Goal: Task Accomplishment & Management: Manage account settings

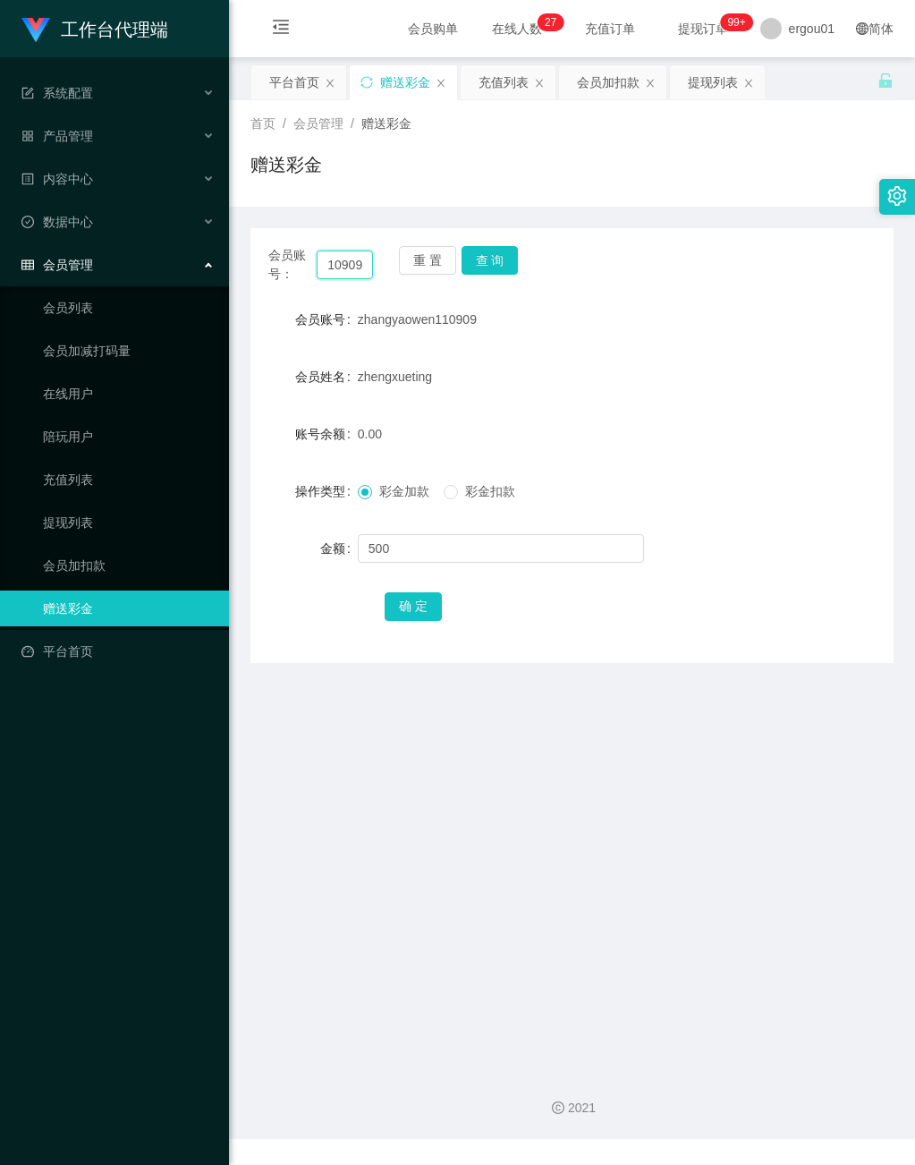
drag, startPoint x: 323, startPoint y: 264, endPoint x: 564, endPoint y: 331, distance: 249.8
click at [558, 326] on div "会员账号： zhangyaowen110909 重 置 查 询 会员账号 zhangyaowen110909 会员姓名 zhengxueting 账号余额 0…" at bounding box center [571, 445] width 643 height 435
paste input "James9"
type input "James99"
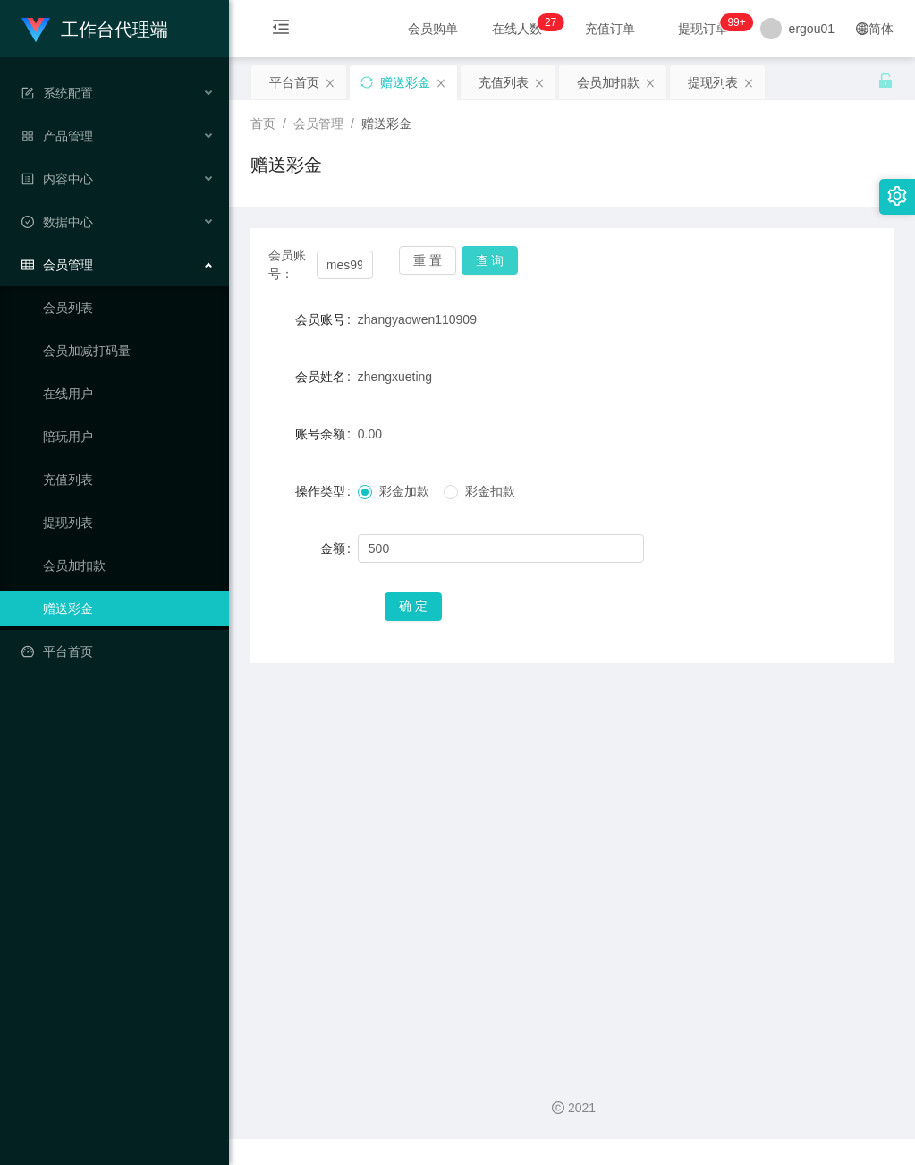
click at [492, 264] on button "查 询" at bounding box center [490, 260] width 57 height 29
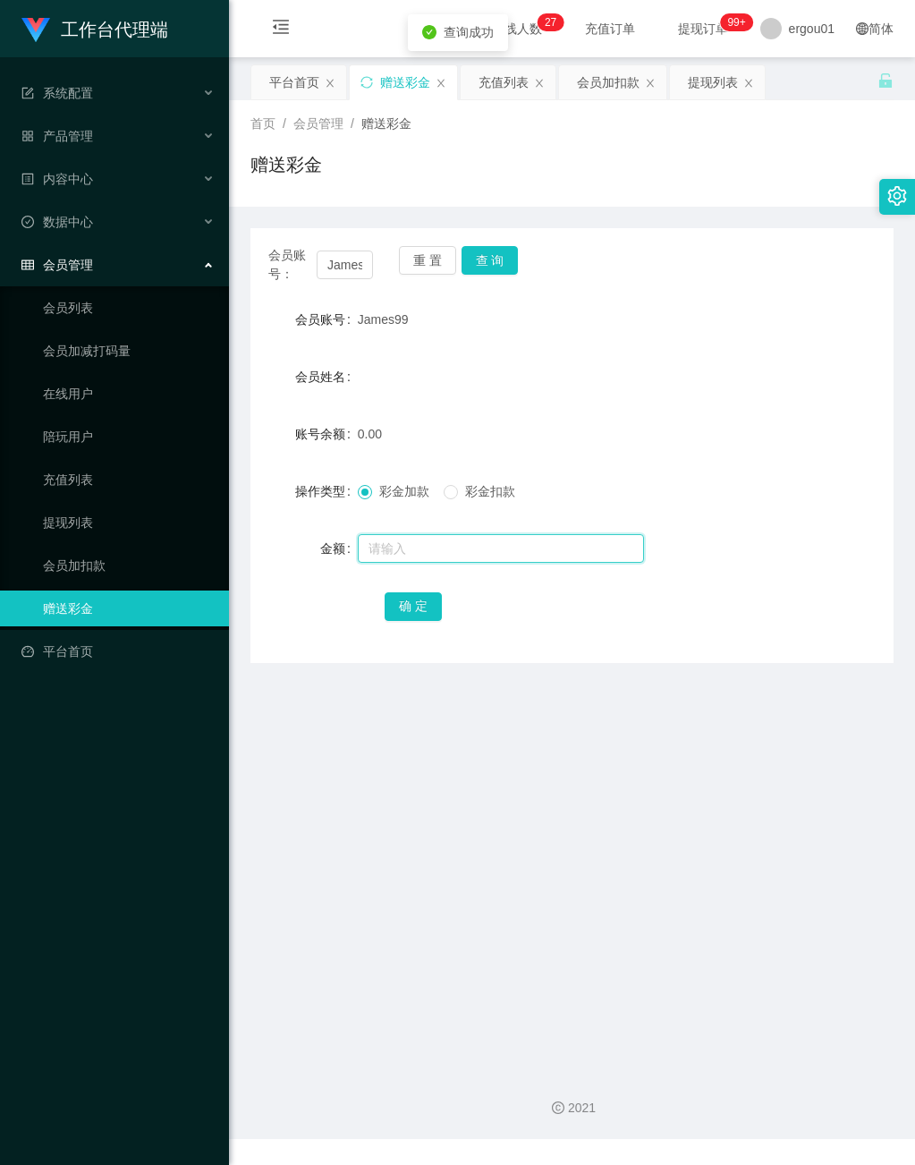
click at [427, 547] on input "text" at bounding box center [501, 548] width 286 height 29
type input "100"
drag, startPoint x: 419, startPoint y: 597, endPoint x: 476, endPoint y: 577, distance: 59.7
click at [419, 596] on button "确 定" at bounding box center [413, 606] width 57 height 29
drag, startPoint x: 91, startPoint y: 773, endPoint x: 360, endPoint y: 438, distance: 428.8
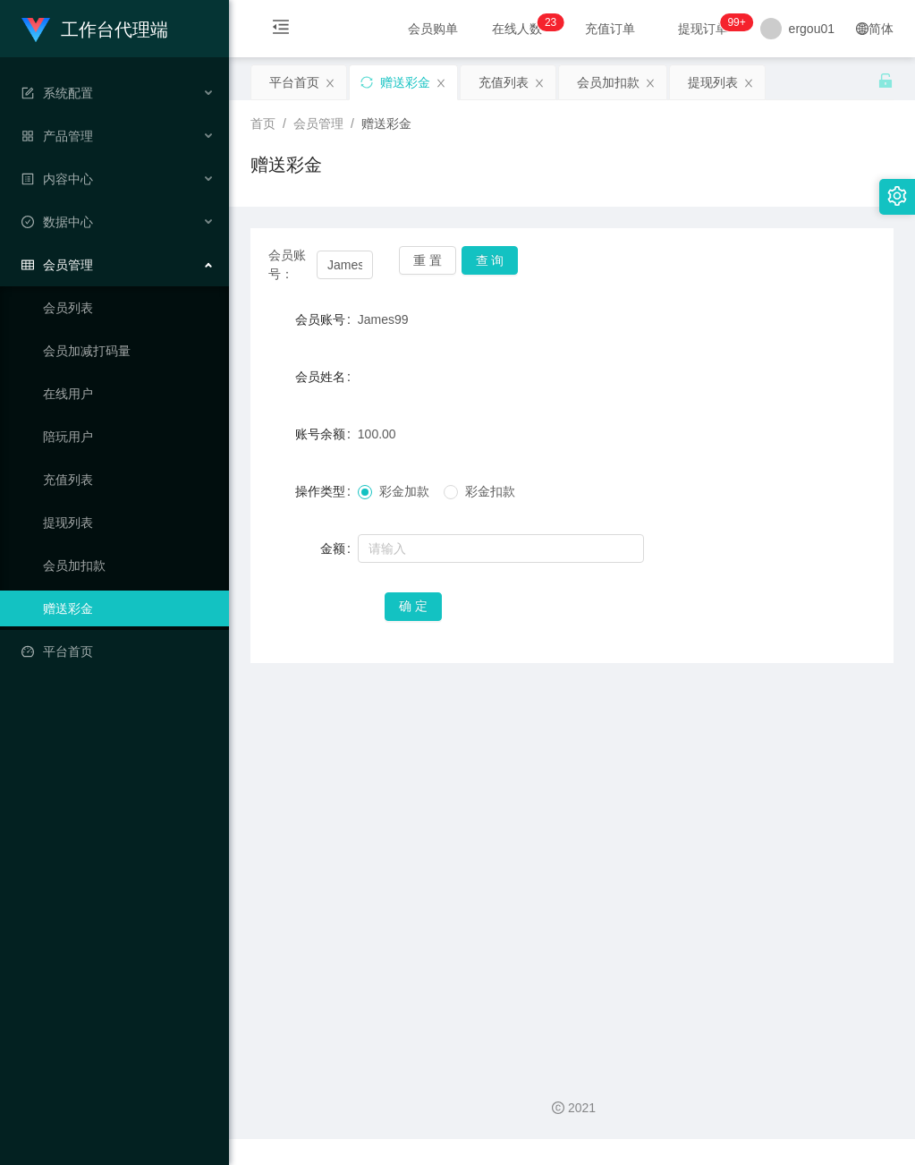
click at [89, 773] on div "工作台代理端 系统配置 产品管理 内容中心 数据中心 会员管理 会员列表 会员加减打码量 在线用户 陪玩用户 充值列表 提现列表 会员加扣款 赠送彩金 平台首页" at bounding box center [114, 582] width 229 height 1165
click at [107, 140] on div "产品管理" at bounding box center [114, 136] width 229 height 36
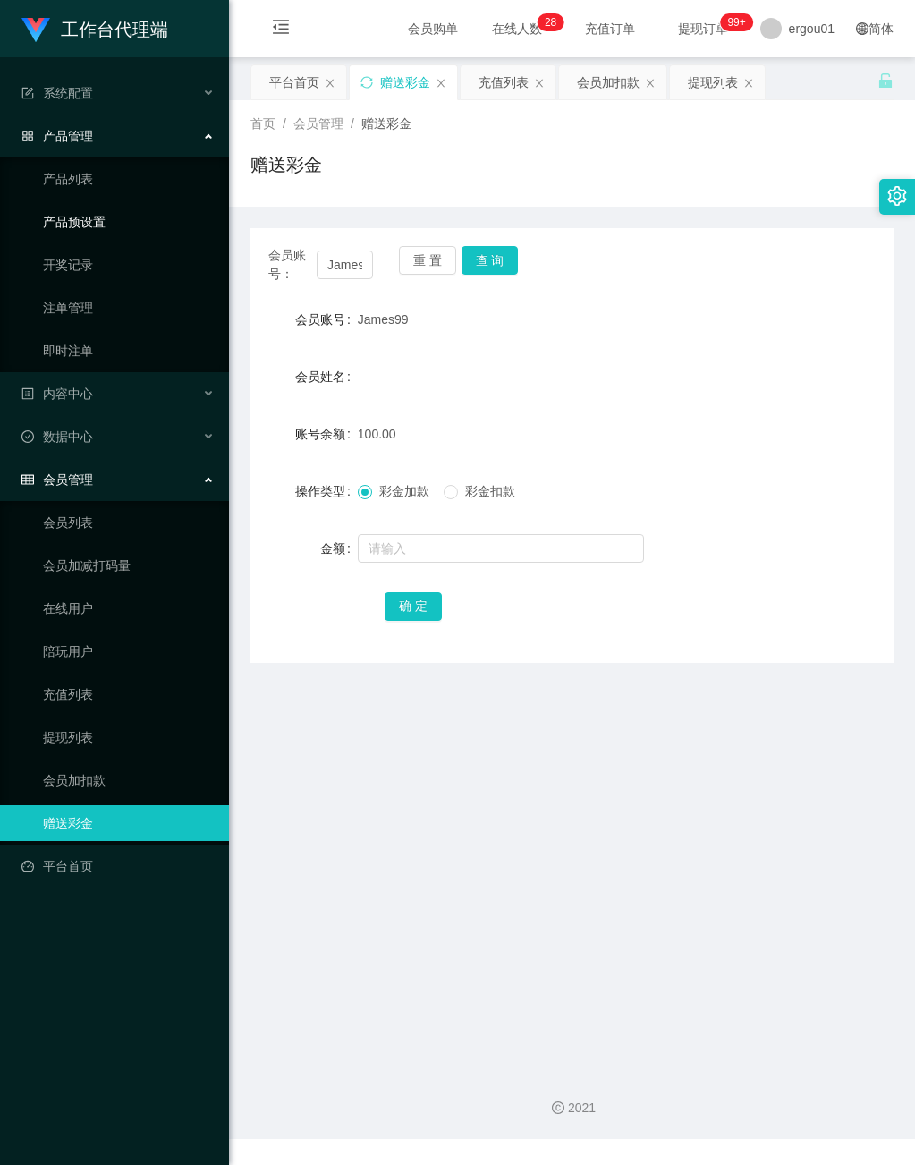
click at [180, 212] on link "产品预设置" at bounding box center [129, 222] width 172 height 36
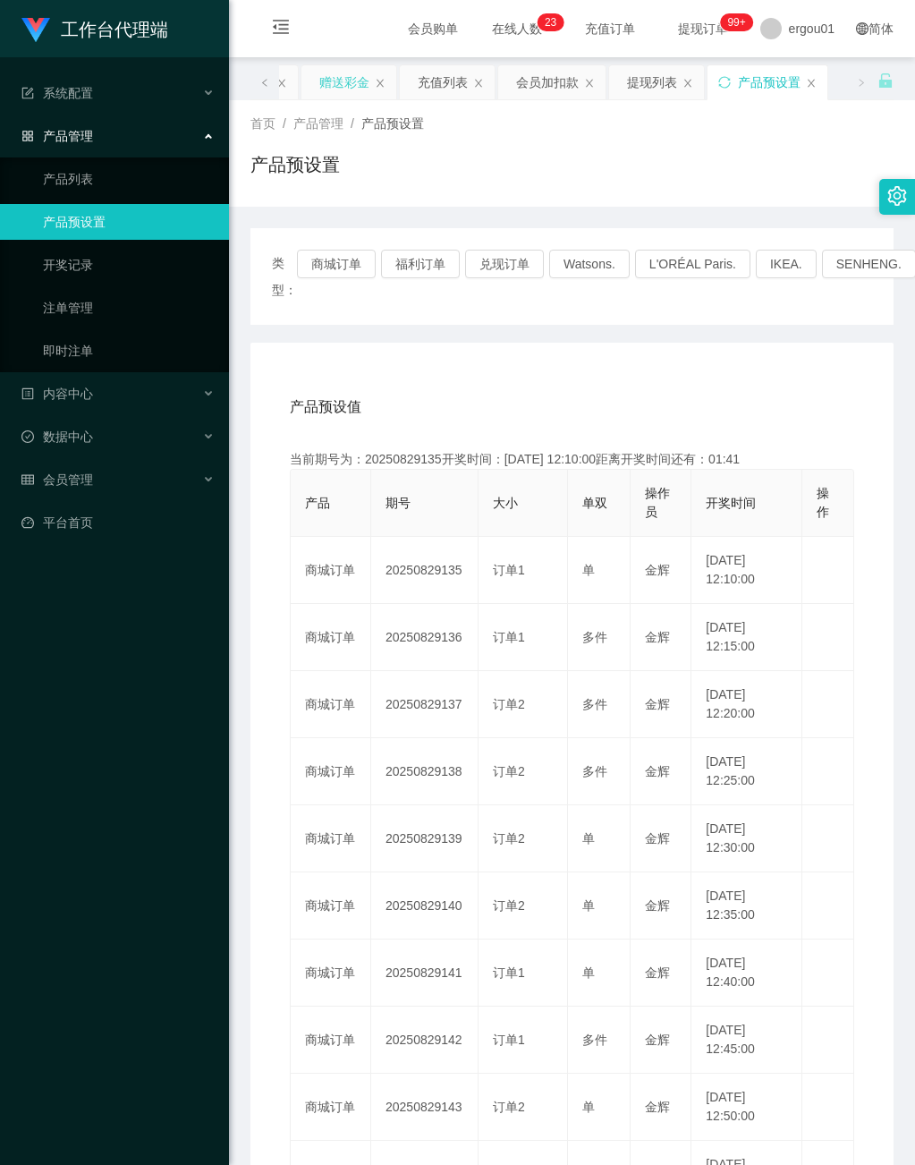
click at [352, 78] on div "赠送彩金" at bounding box center [344, 82] width 50 height 34
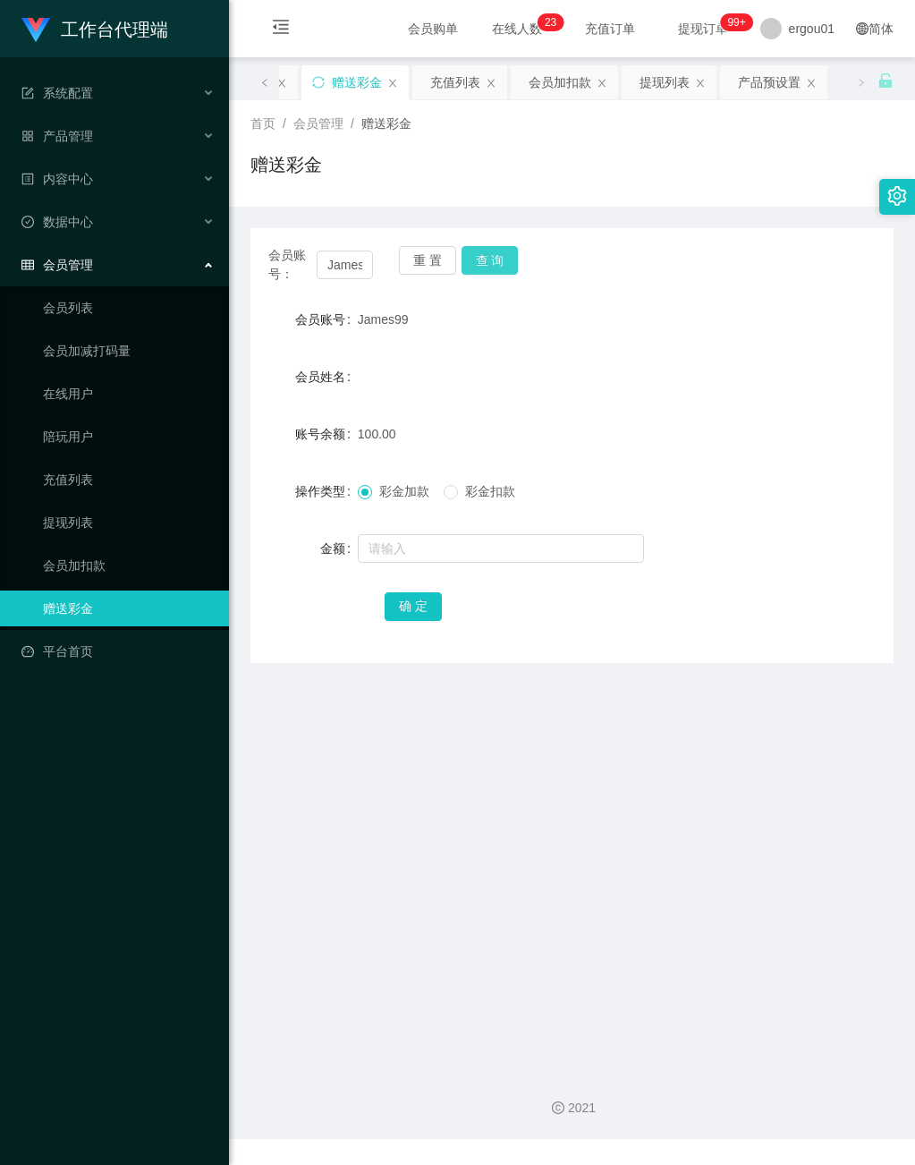
click at [489, 260] on button "查 询" at bounding box center [490, 260] width 57 height 29
drag, startPoint x: 319, startPoint y: 260, endPoint x: 491, endPoint y: 314, distance: 179.9
click at [491, 314] on div "会员账号： James99 重 置 查 询 会员账号 James99 会员姓名 账号余额 50.00 操作类型 彩金加款 彩金扣款 金额 确 定" at bounding box center [571, 445] width 643 height 435
click at [81, 292] on link "会员列表" at bounding box center [129, 308] width 172 height 36
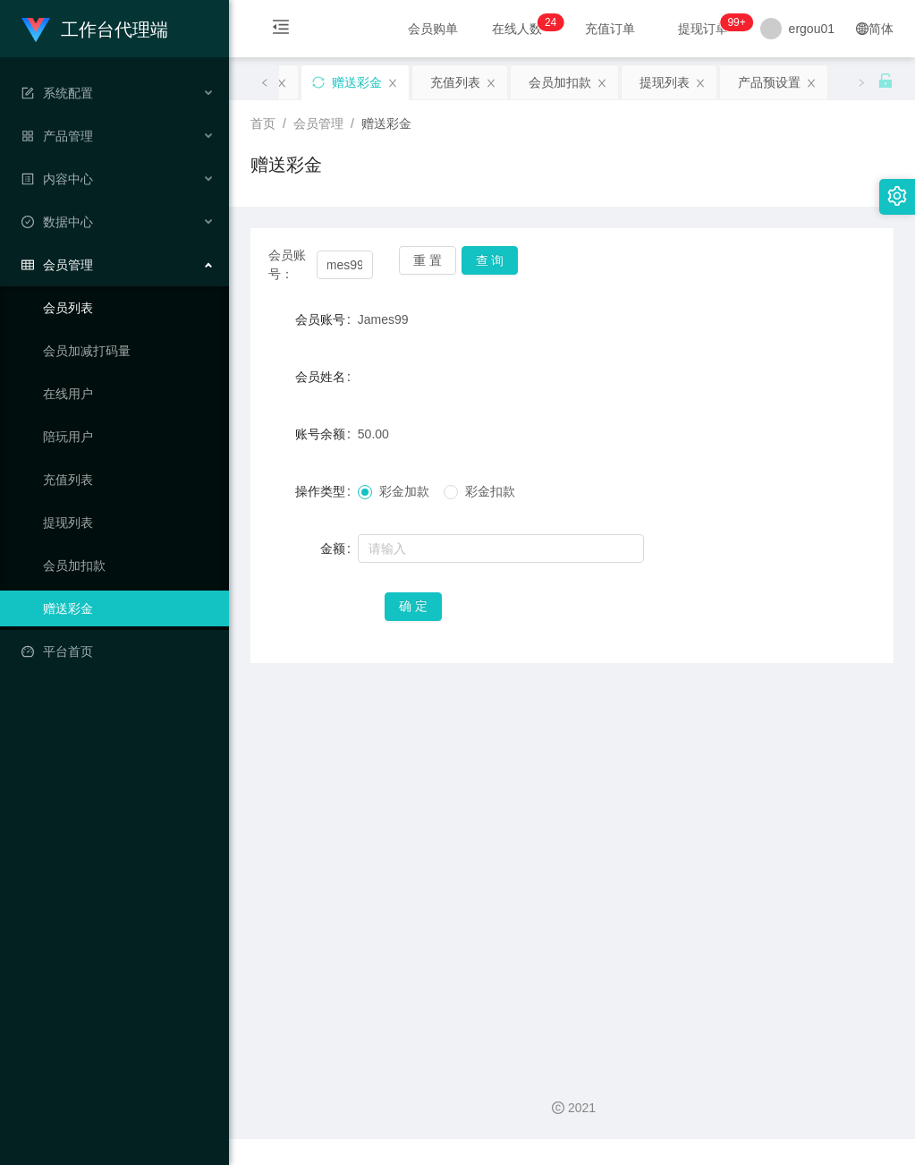
scroll to position [0, 0]
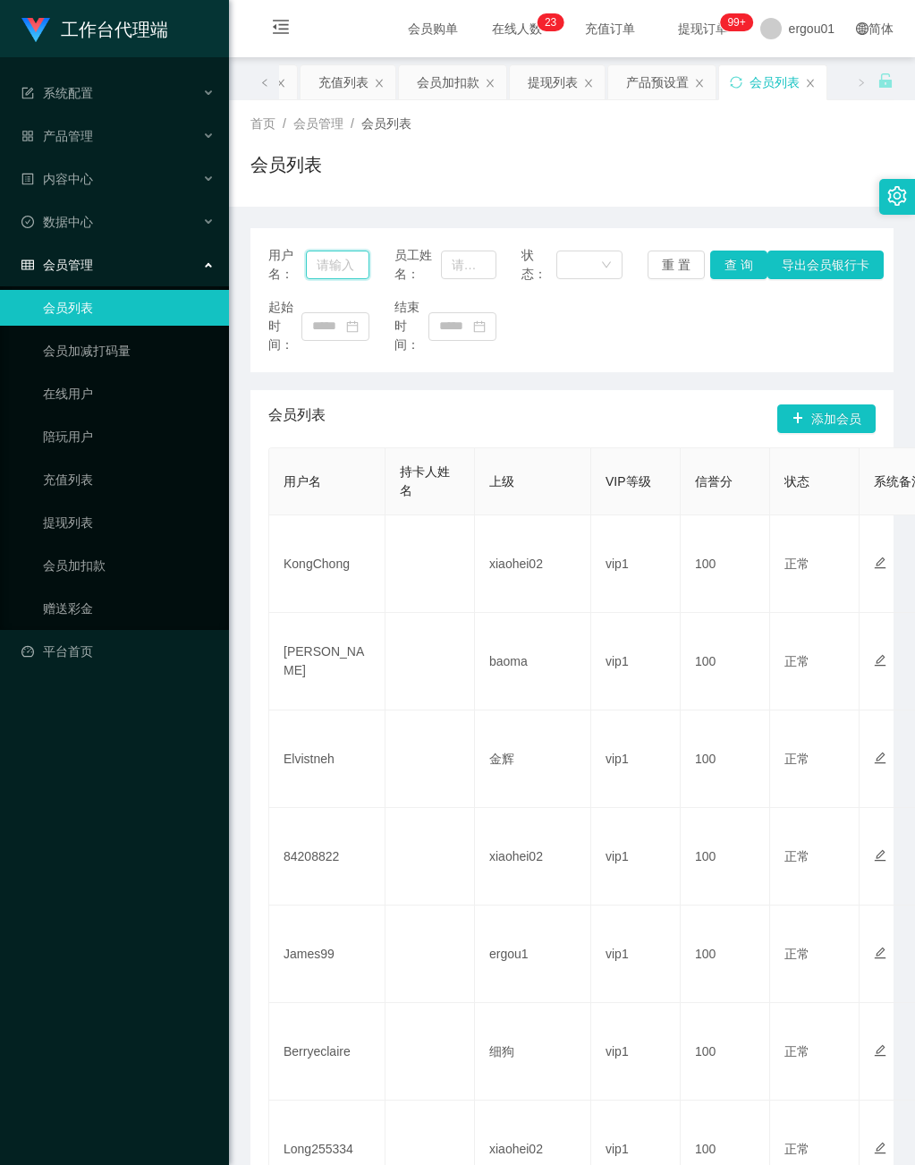
click at [331, 266] on input "text" at bounding box center [338, 264] width 64 height 29
paste input "James99"
type input "James99"
click at [730, 261] on button "查 询" at bounding box center [738, 264] width 57 height 29
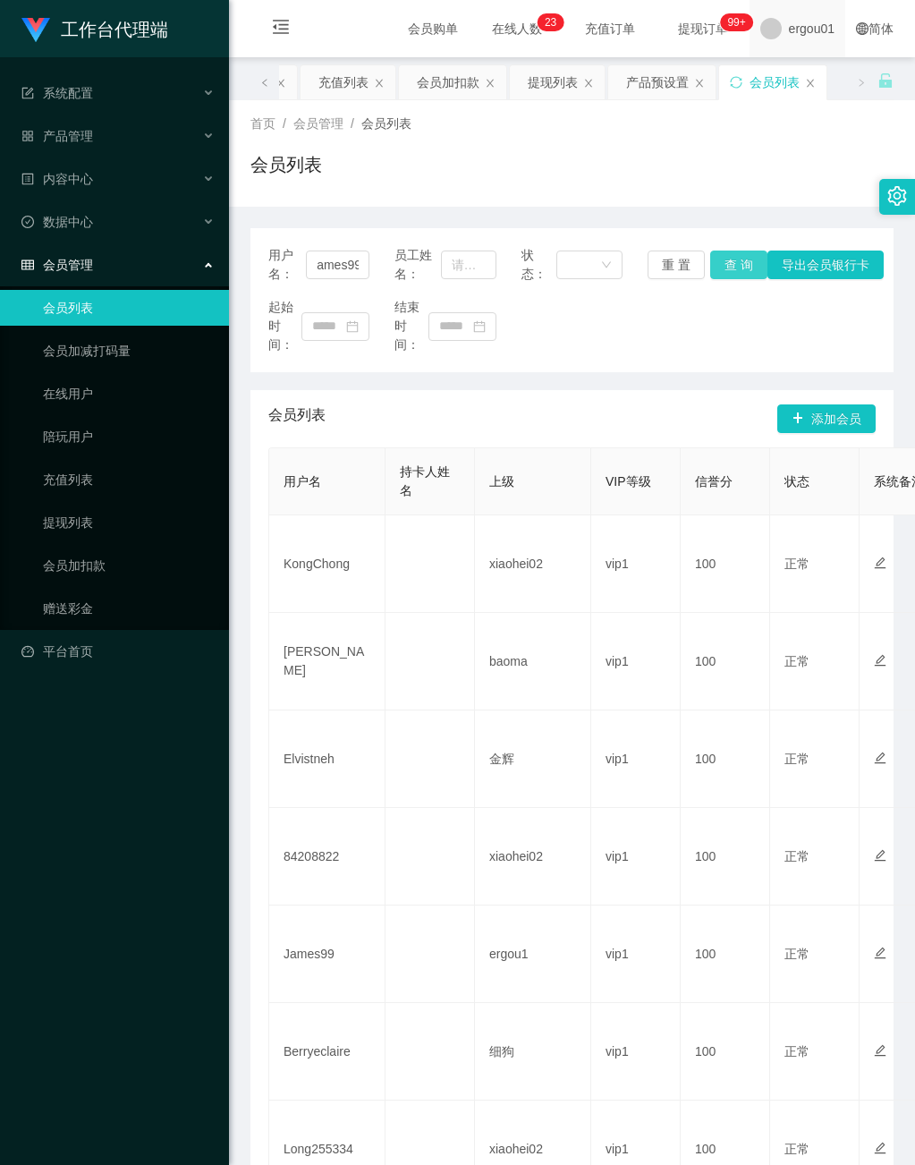
scroll to position [0, 0]
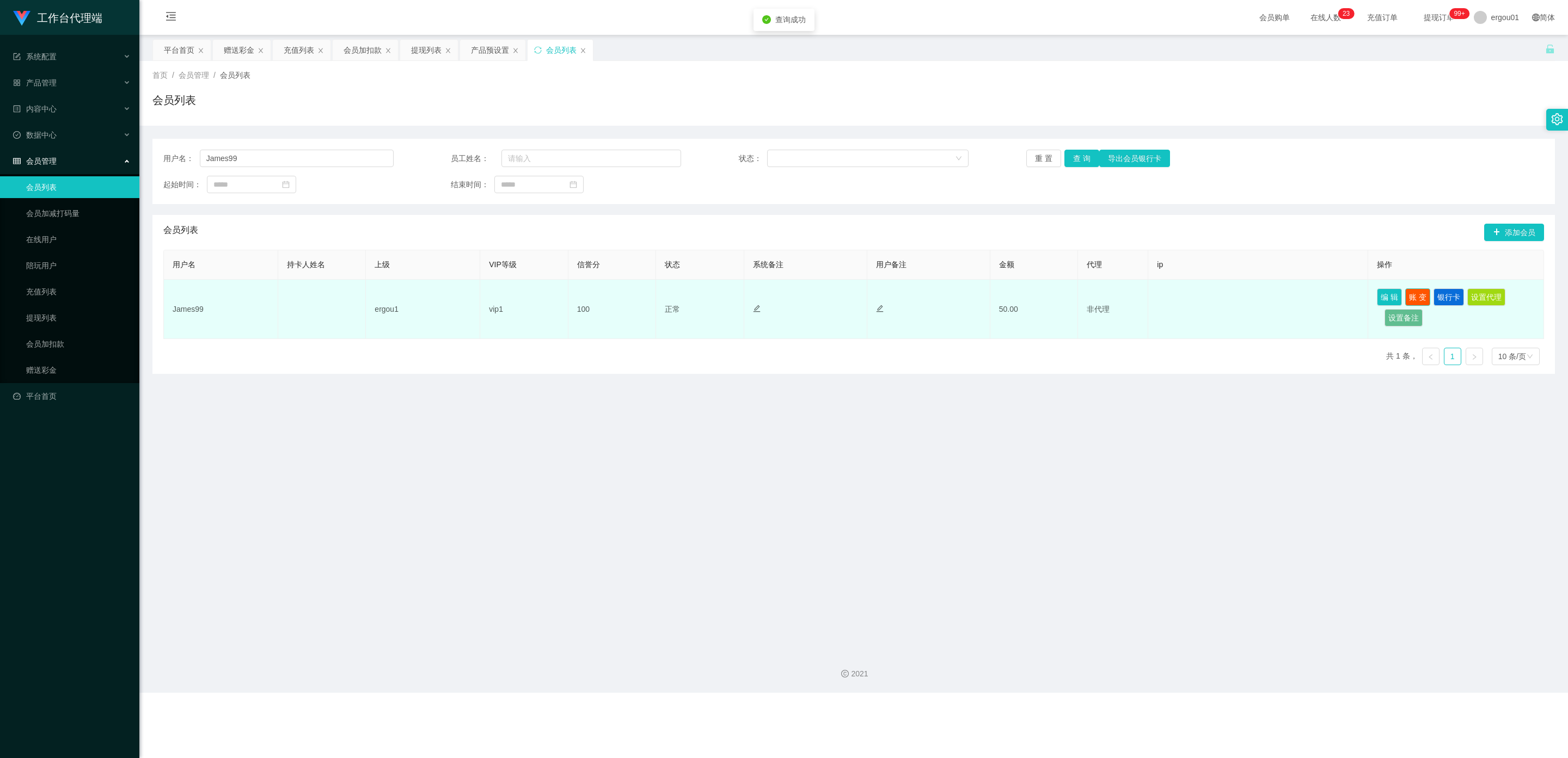
click at [556, 296] on button "账 变" at bounding box center [1418, 297] width 25 height 18
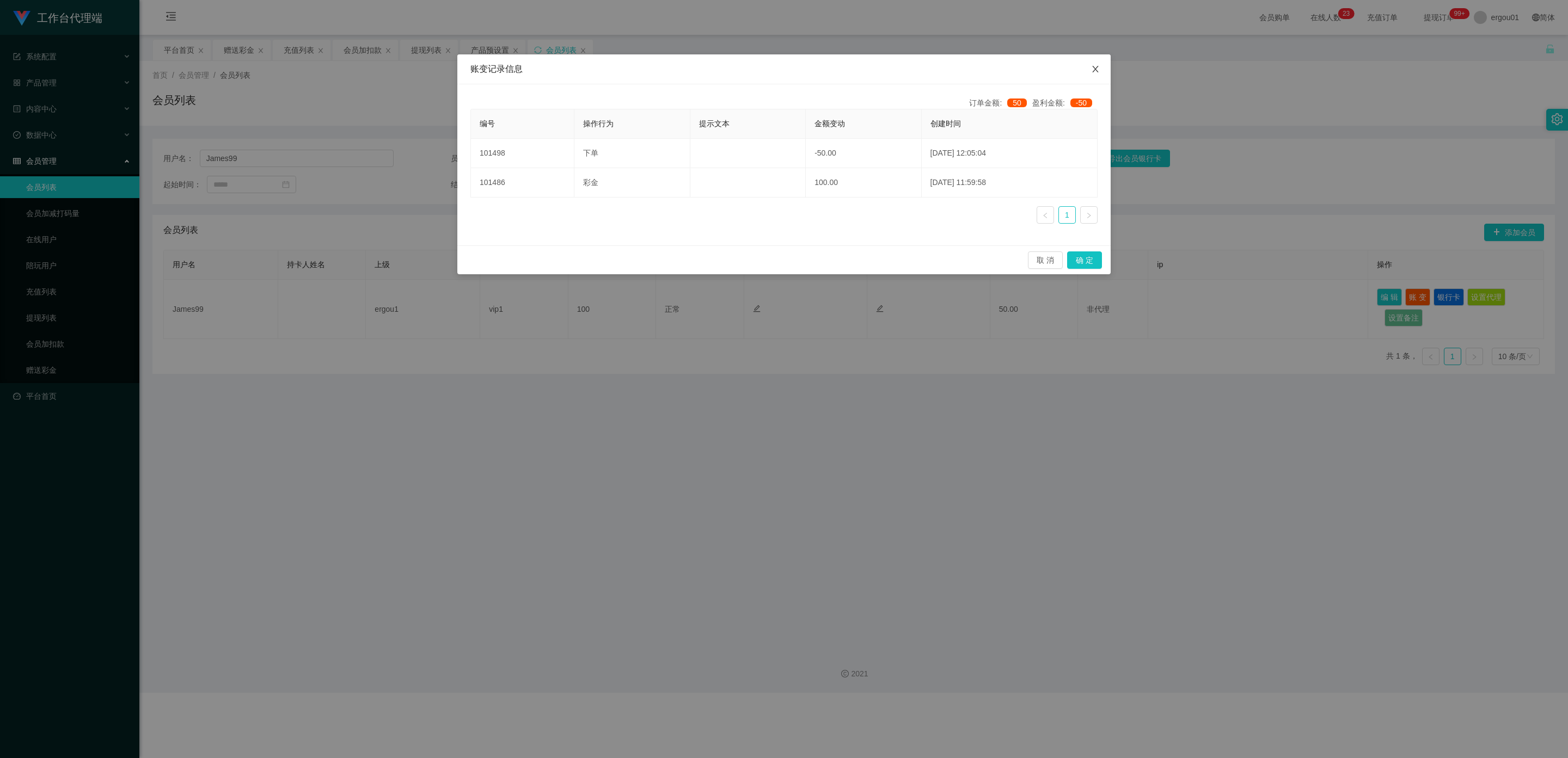
click at [556, 69] on icon "图标: close" at bounding box center [1095, 69] width 9 height 9
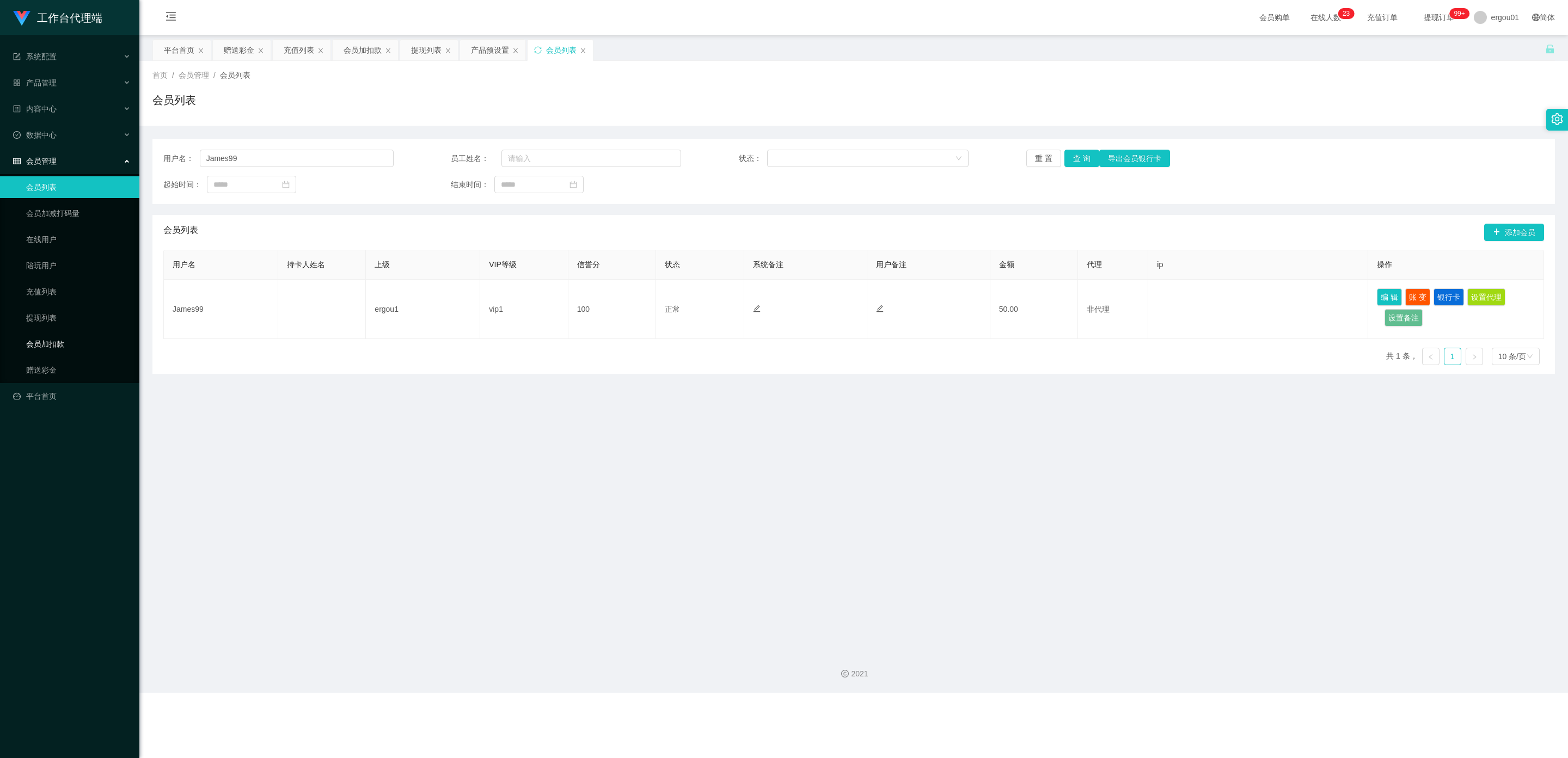
click at [41, 333] on link "会员加扣款" at bounding box center [79, 344] width 105 height 22
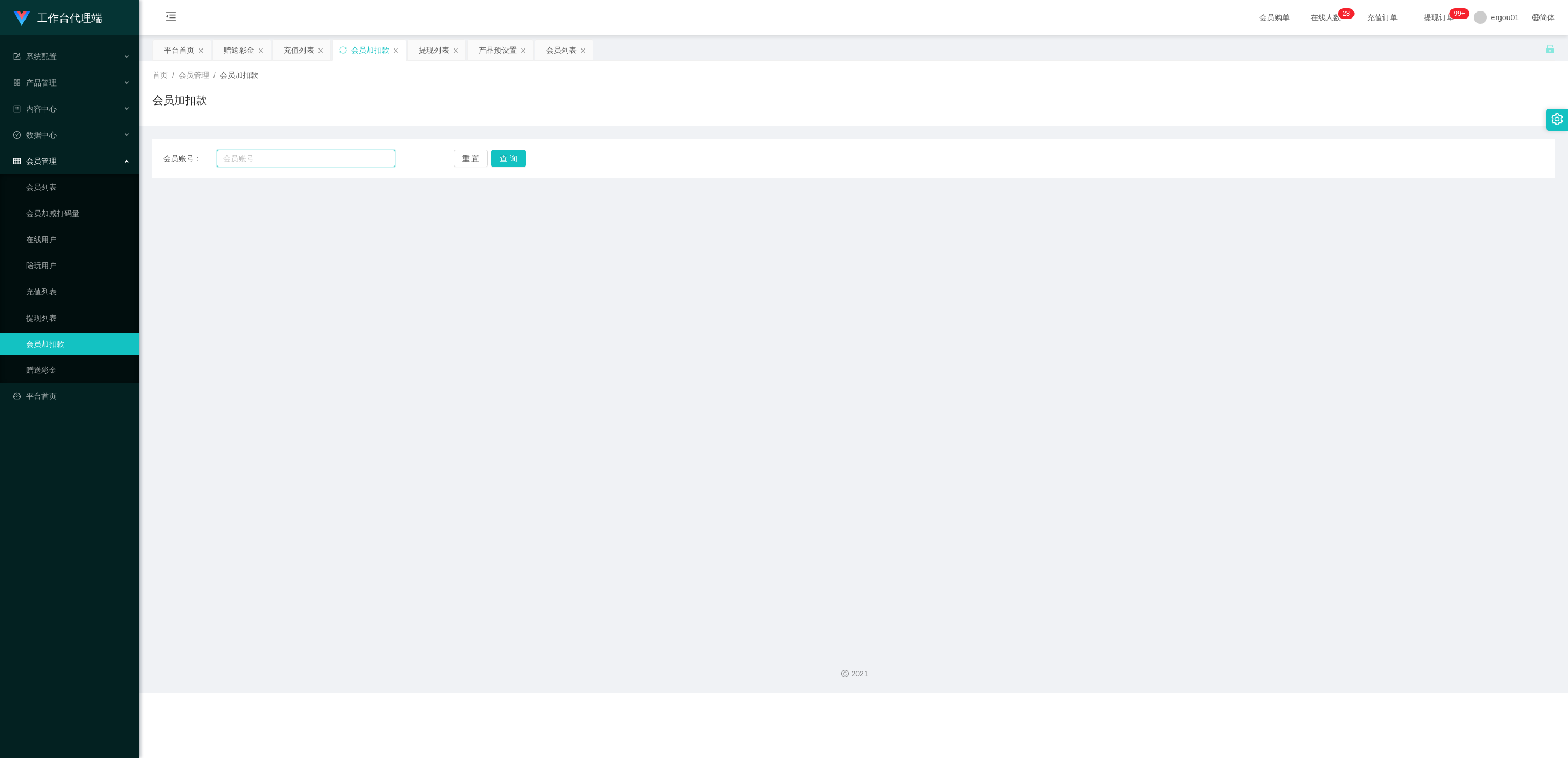
click at [261, 163] on input "text" at bounding box center [306, 158] width 178 height 18
paste input "James99"
type input "James99"
click at [505, 152] on button "查 询" at bounding box center [508, 158] width 35 height 18
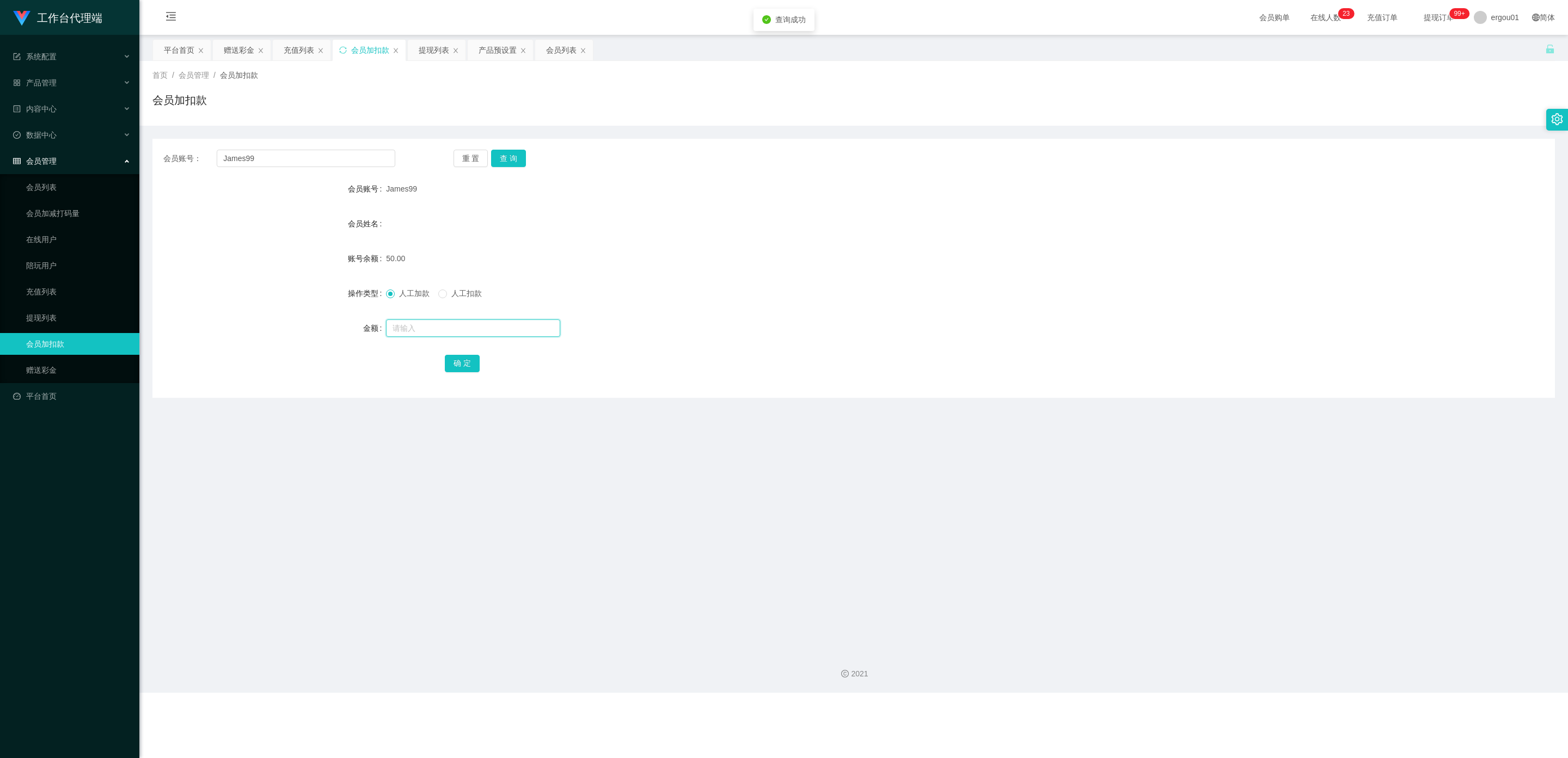
drag, startPoint x: 399, startPoint y: 325, endPoint x: 503, endPoint y: 332, distance: 104.2
click at [399, 327] on input "text" at bounding box center [473, 328] width 174 height 18
type input "100"
click at [450, 358] on button "确 定" at bounding box center [462, 363] width 35 height 18
drag, startPoint x: 263, startPoint y: 157, endPoint x: 0, endPoint y: 120, distance: 265.6
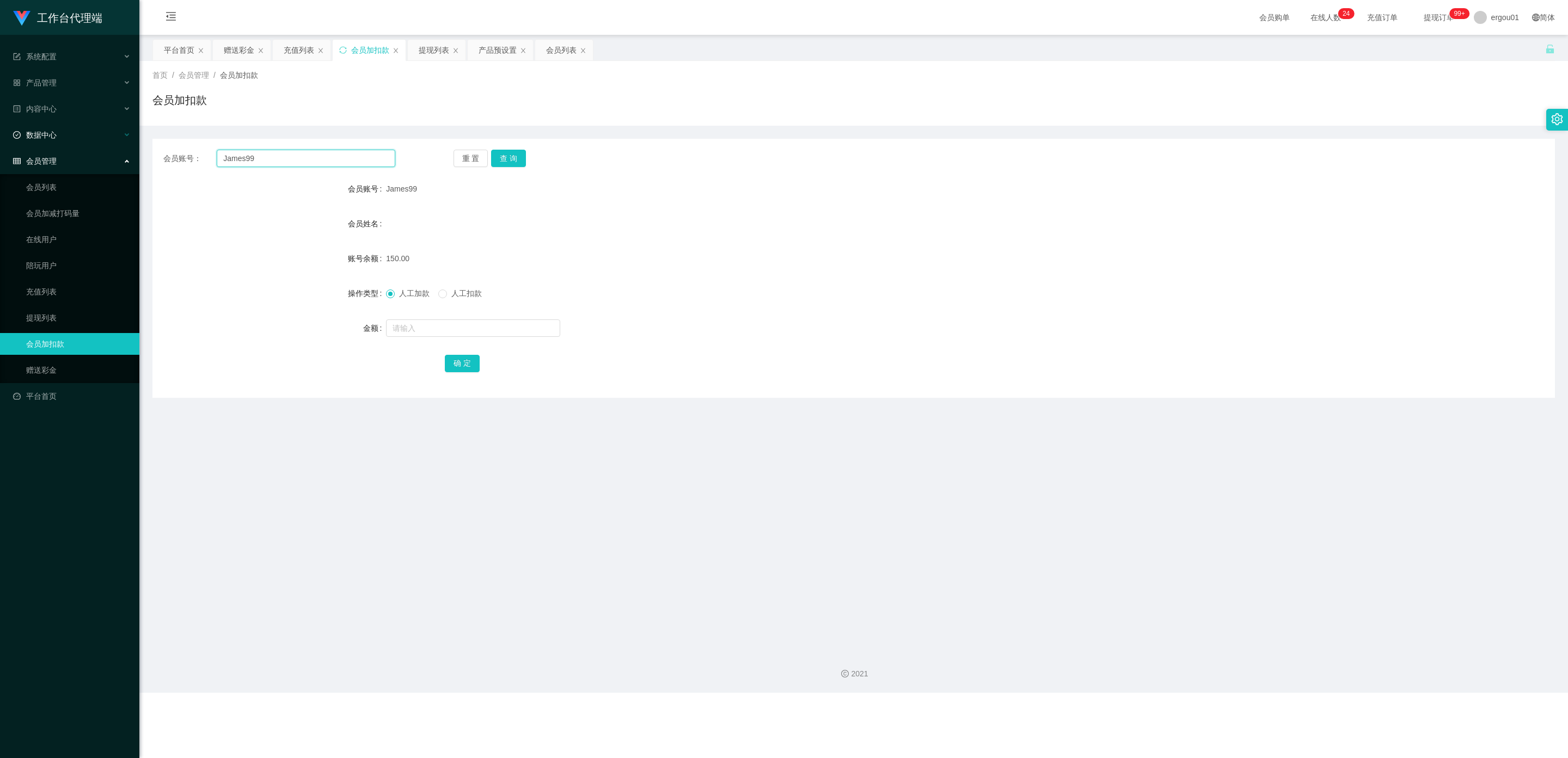
click at [0, 120] on section "工作台代理端 系统配置 产品管理 产品列表 产品预设置 开奖记录 注单管理 即时注单 内容中心 数据中心 会员管理 会员列表 会员加减打码量 在线用户 陪玩用…" at bounding box center [784, 346] width 1568 height 693
click at [512, 155] on button "查 询" at bounding box center [508, 158] width 35 height 18
click at [44, 178] on link "会员列表" at bounding box center [79, 187] width 105 height 22
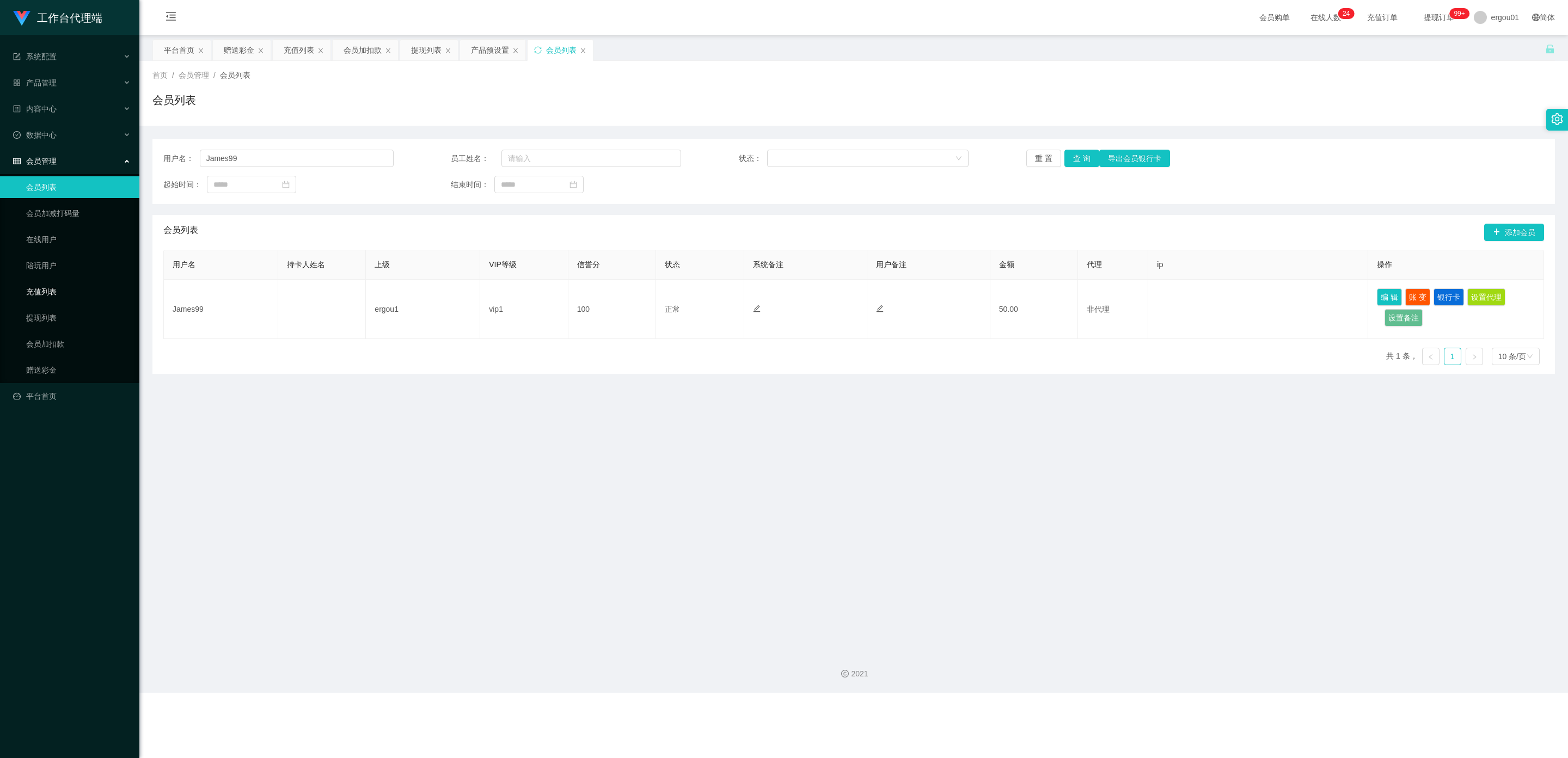
click at [44, 286] on link "充值列表" at bounding box center [79, 292] width 105 height 22
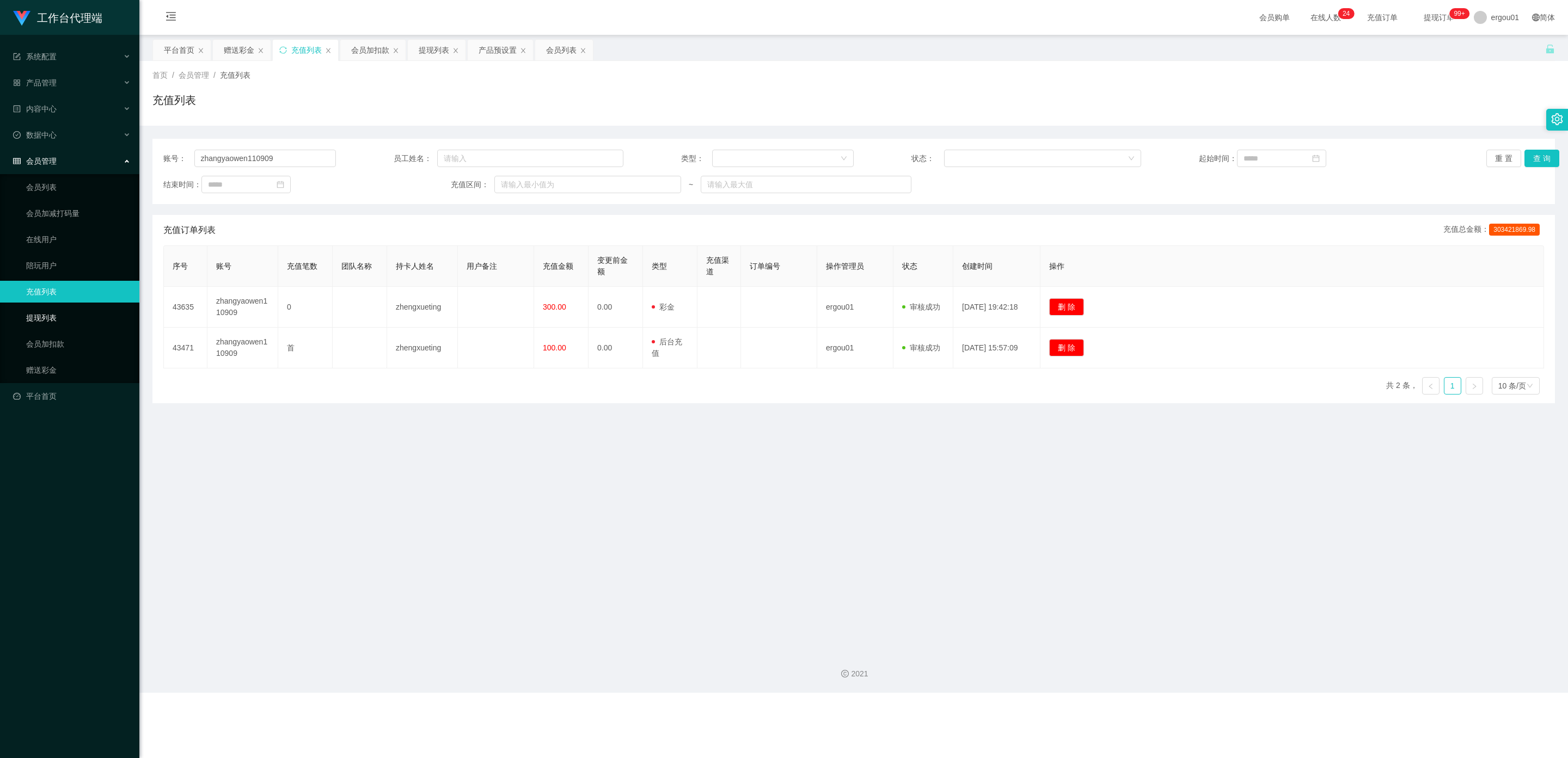
click at [48, 307] on link "提现列表" at bounding box center [79, 318] width 105 height 22
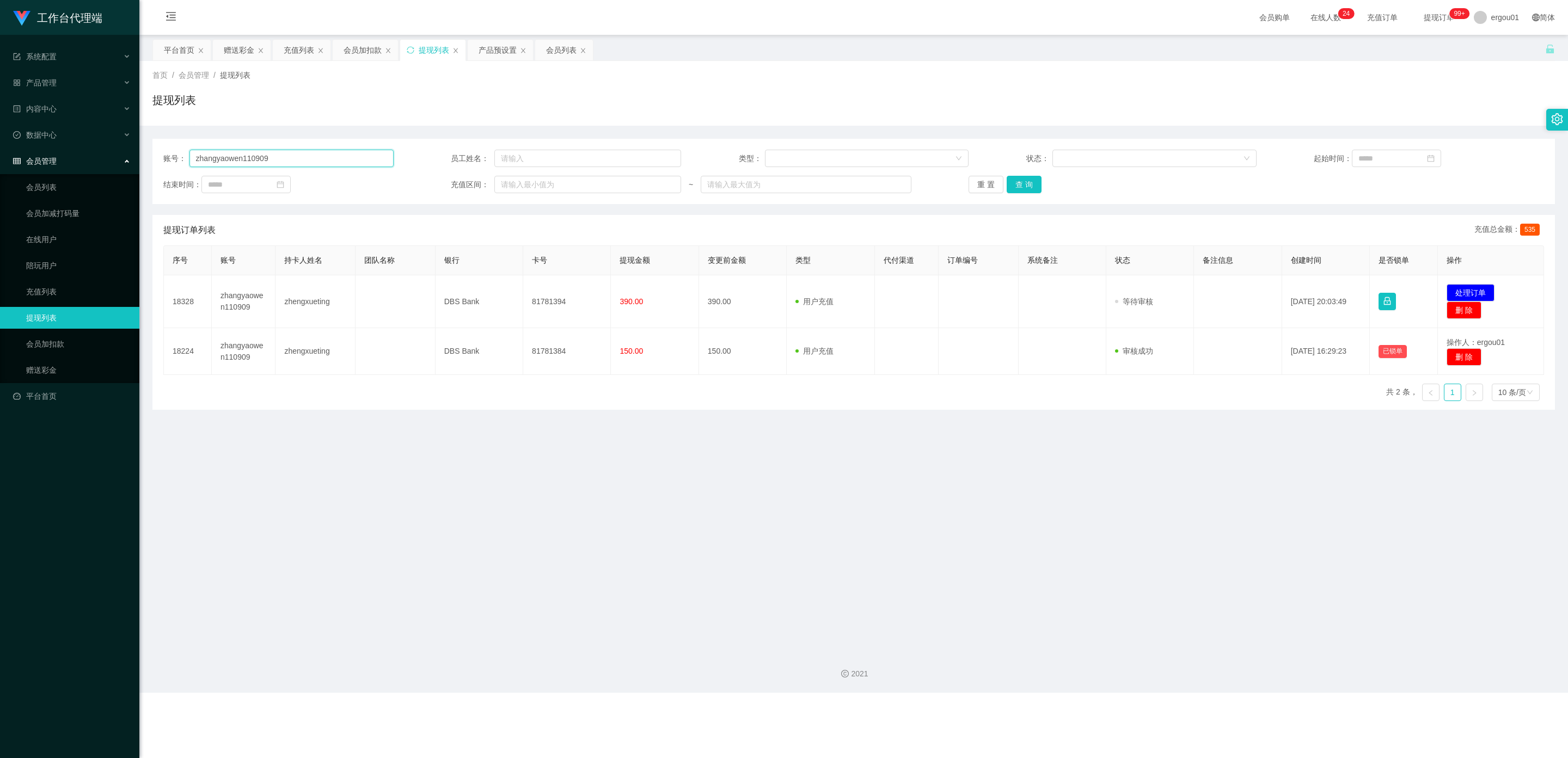
click at [0, 155] on section "工作台代理端 系统配置 产品管理 产品列表 产品预设置 开奖记录 注单管理 即时注单 内容中心 数据中心 会员管理 会员列表 会员加减打码量 在线用户 陪玩用…" at bounding box center [784, 346] width 1568 height 693
paste input "James9"
type input "James99"
click at [556, 183] on button "查 询" at bounding box center [1024, 184] width 35 height 18
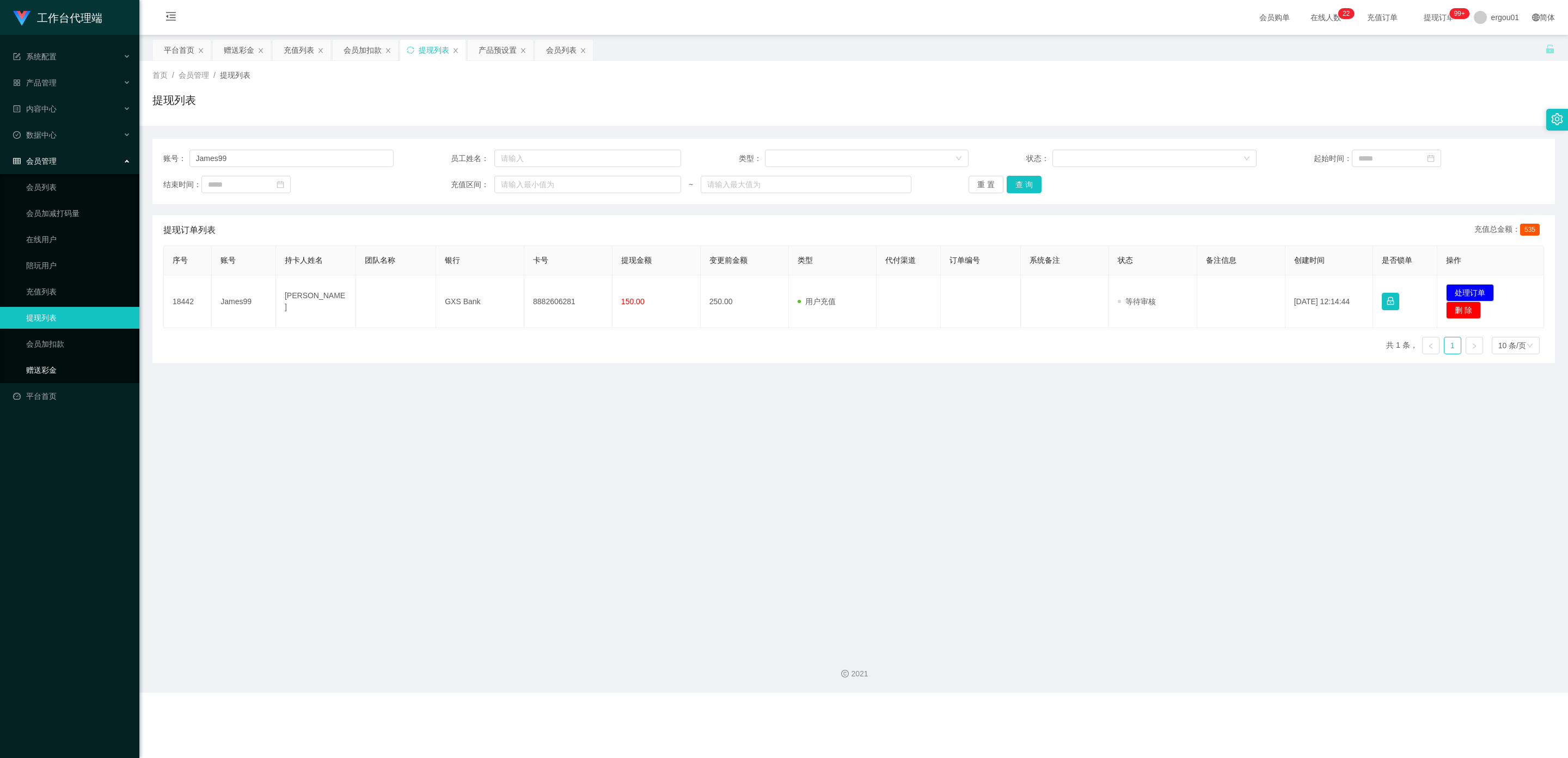
click at [44, 359] on link "赠送彩金" at bounding box center [79, 370] width 105 height 22
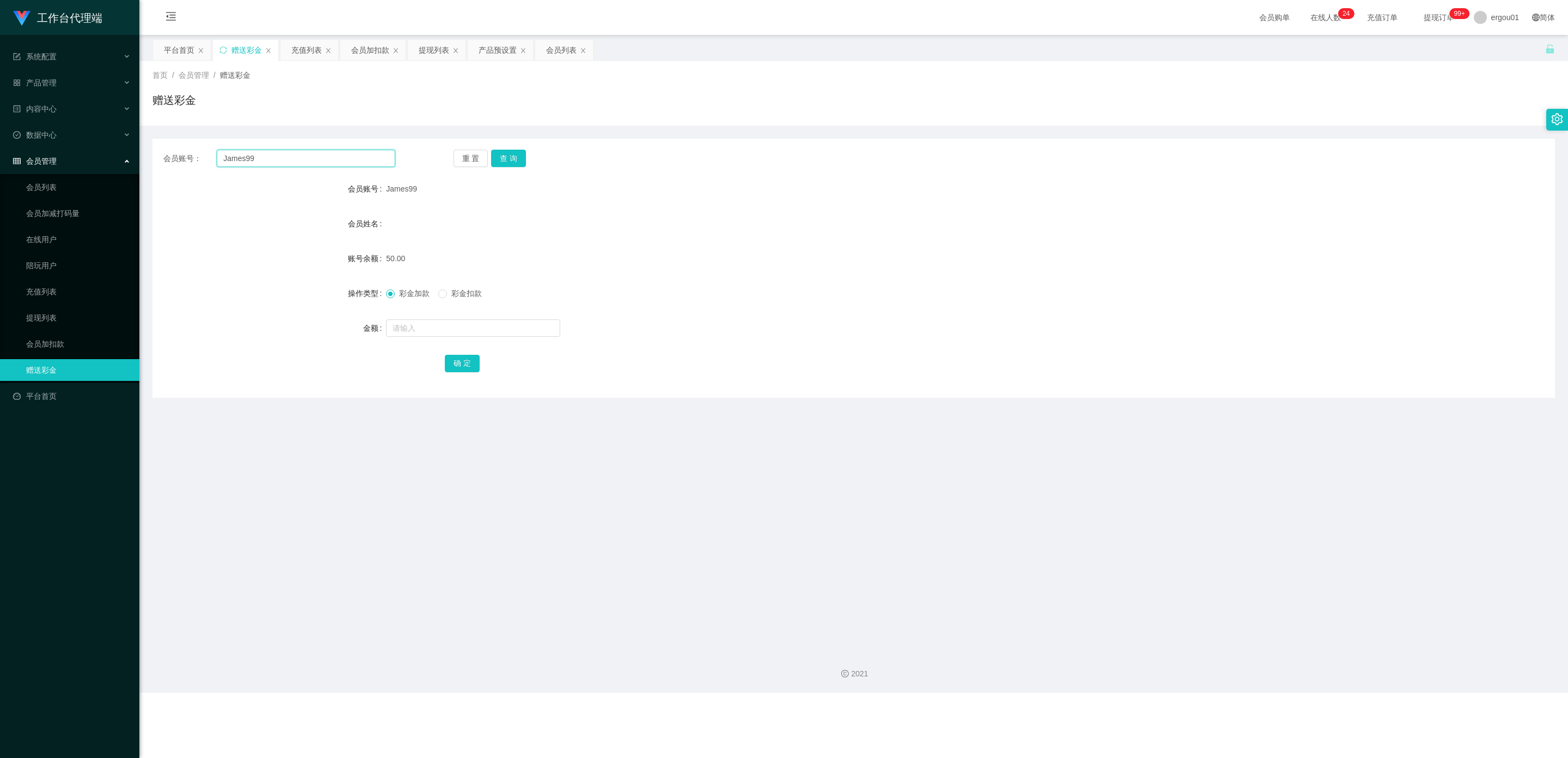
click at [299, 162] on input "James99" at bounding box center [306, 158] width 178 height 18
click at [517, 152] on button "查 询" at bounding box center [508, 158] width 35 height 18
click at [513, 161] on button "查 询" at bounding box center [508, 158] width 35 height 18
click at [433, 329] on input "text" at bounding box center [473, 328] width 174 height 18
type input "100"
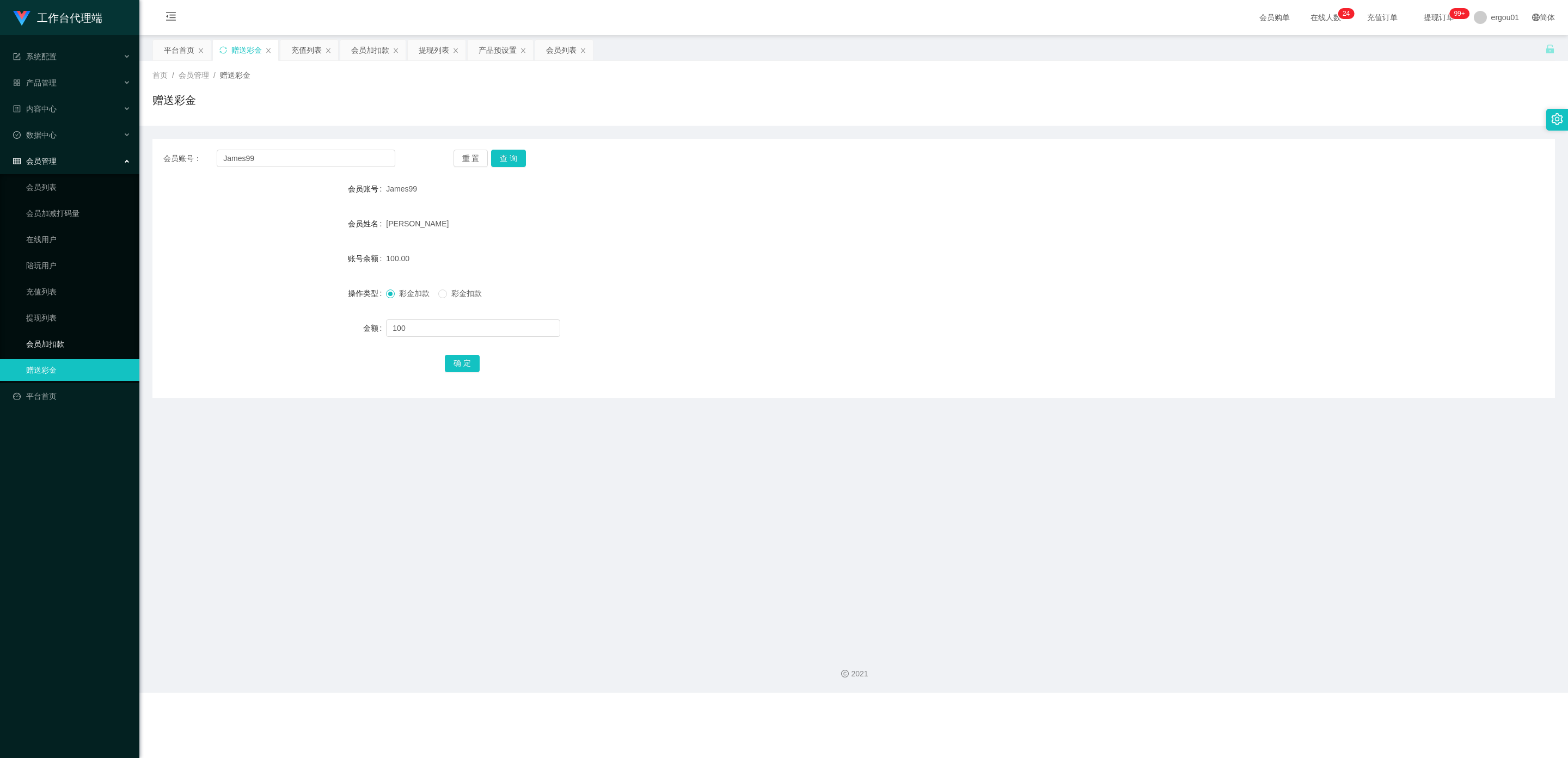
drag, startPoint x: 51, startPoint y: 330, endPoint x: 77, endPoint y: 330, distance: 26.0
click at [51, 333] on link "会员加扣款" at bounding box center [79, 344] width 105 height 22
click at [425, 327] on input "text" at bounding box center [473, 328] width 174 height 18
type input "100"
click at [459, 364] on button "确 定" at bounding box center [462, 363] width 35 height 18
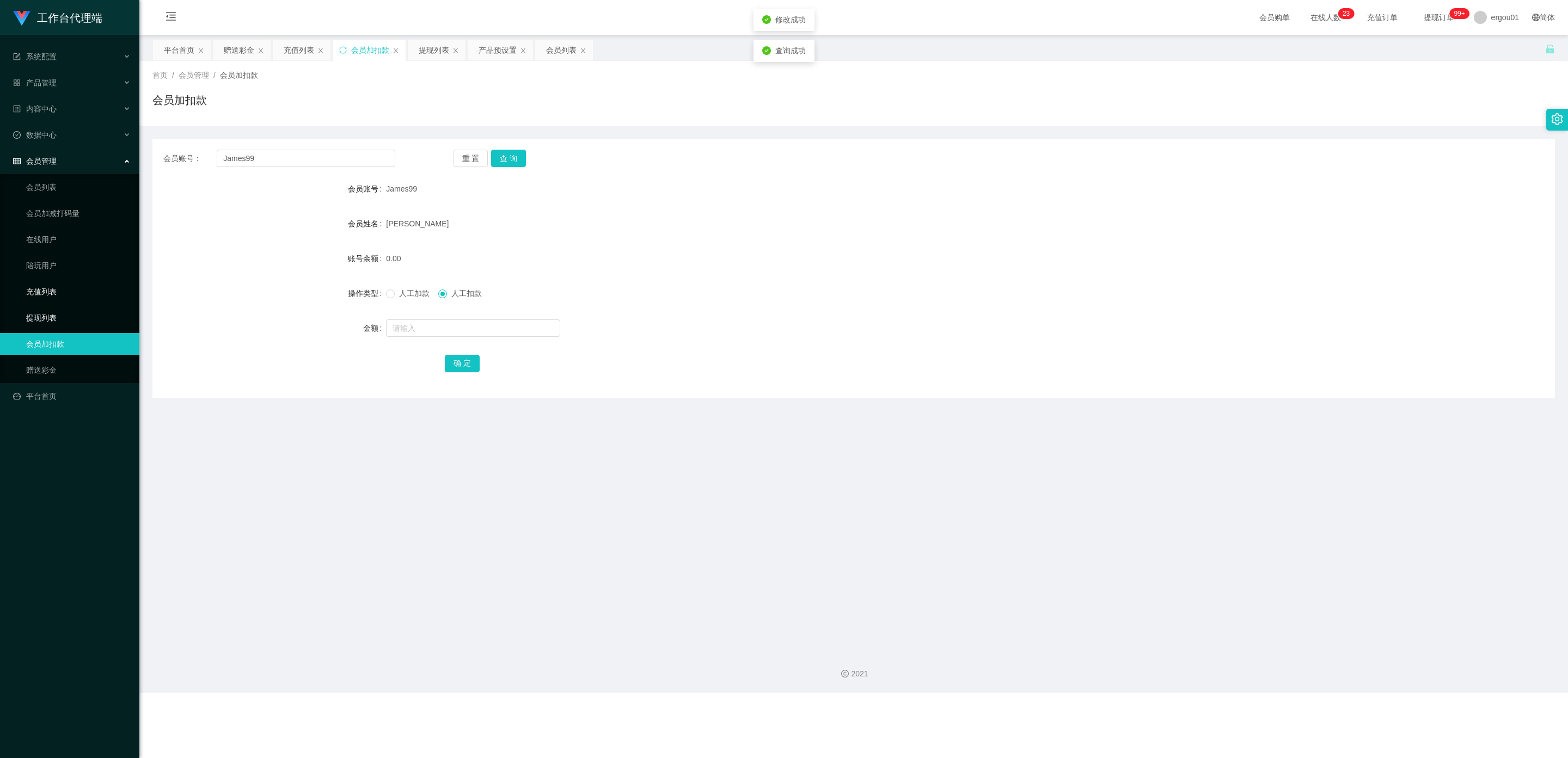
click at [36, 307] on link "提现列表" at bounding box center [79, 318] width 105 height 22
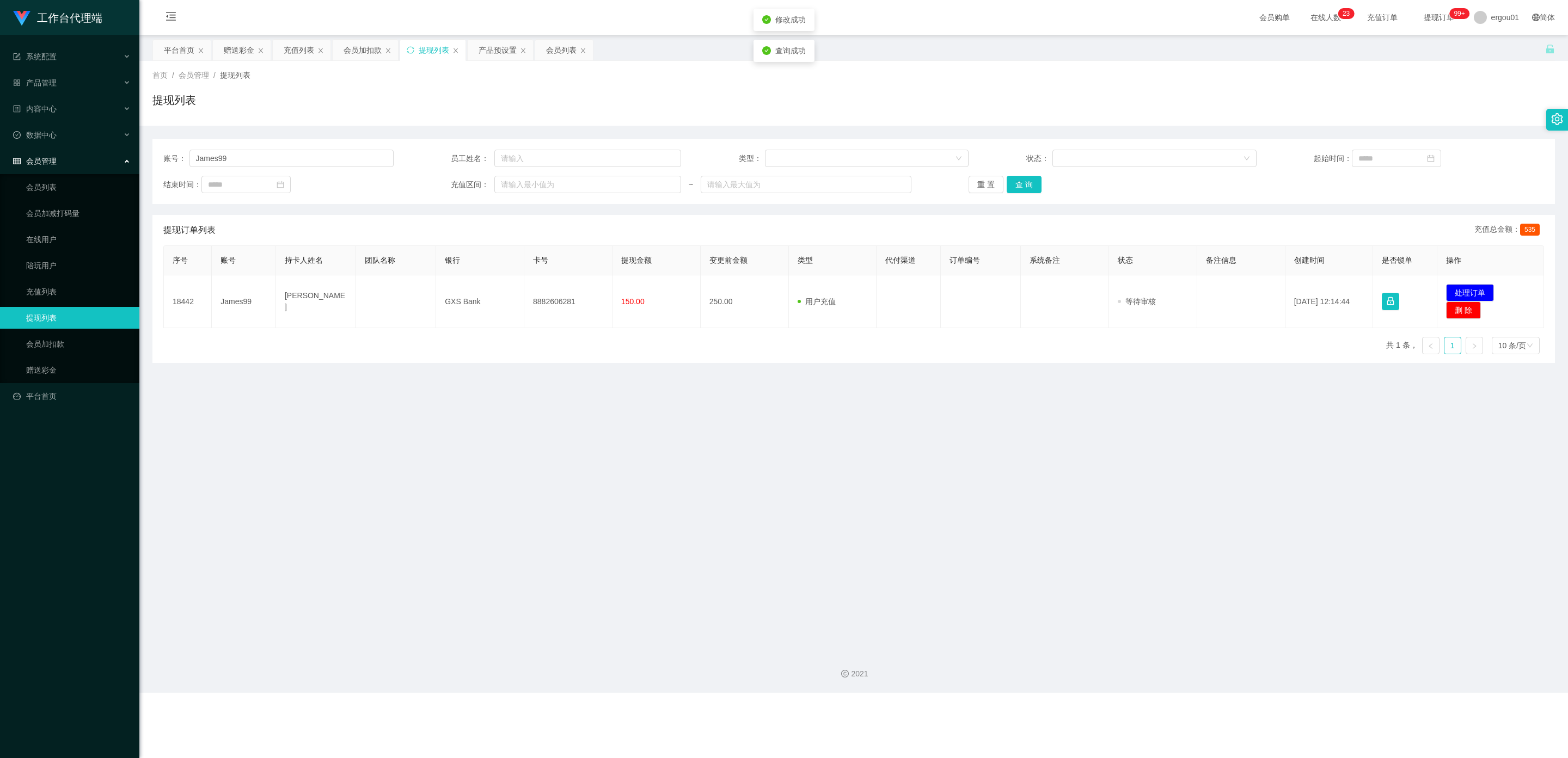
click at [251, 167] on div "账号： James99 员工姓名： 类型： 状态： 起始时间： 结束时间： 充值区间： ~ 重 置 查 询" at bounding box center [853, 171] width 1402 height 65
drag, startPoint x: 247, startPoint y: 156, endPoint x: 827, endPoint y: 216, distance: 583.1
click at [247, 156] on input "James99" at bounding box center [291, 158] width 204 height 18
click at [556, 183] on button "查 询" at bounding box center [1024, 184] width 35 height 18
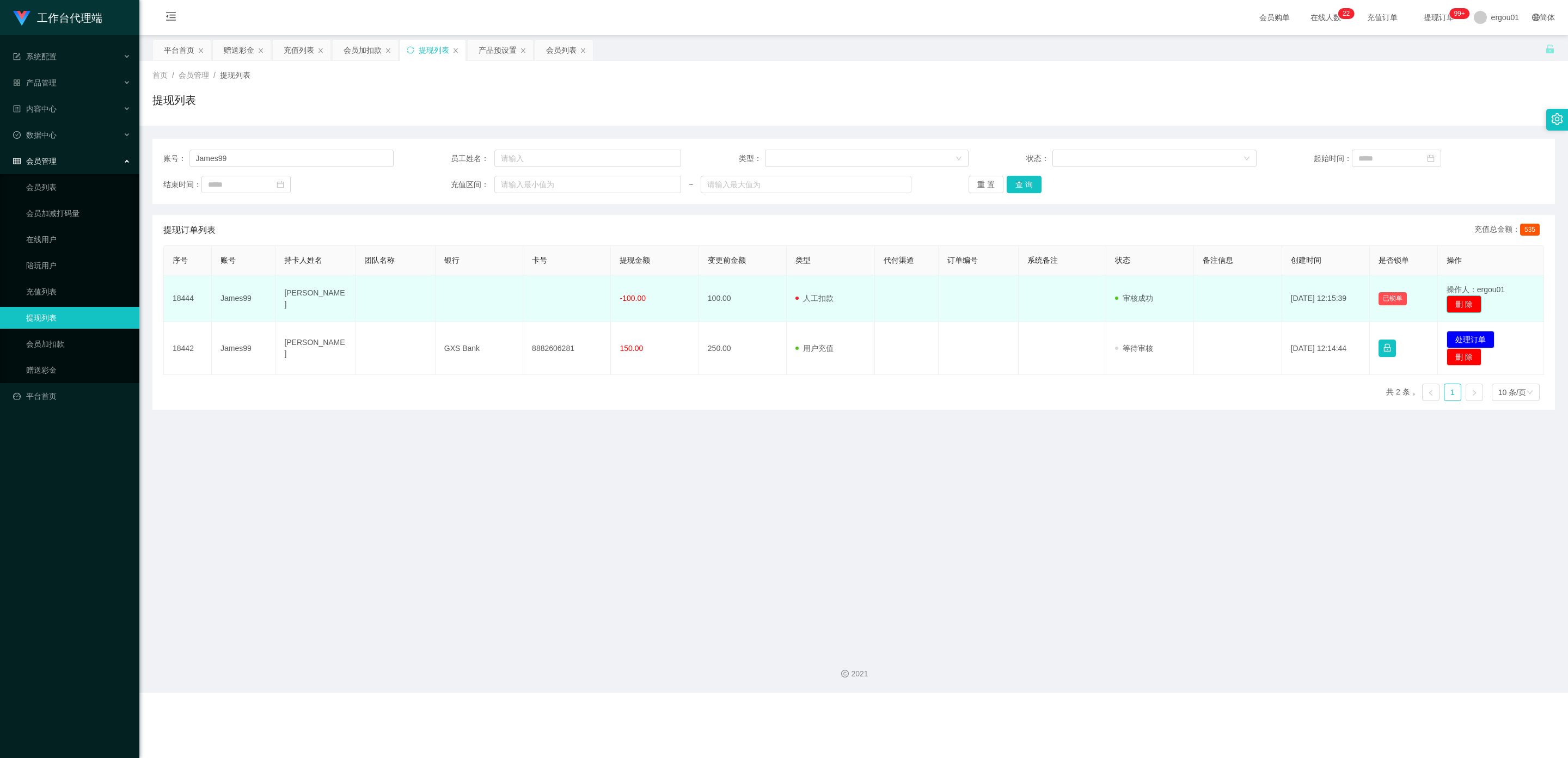
click at [556, 302] on button "删 除" at bounding box center [1464, 304] width 35 height 18
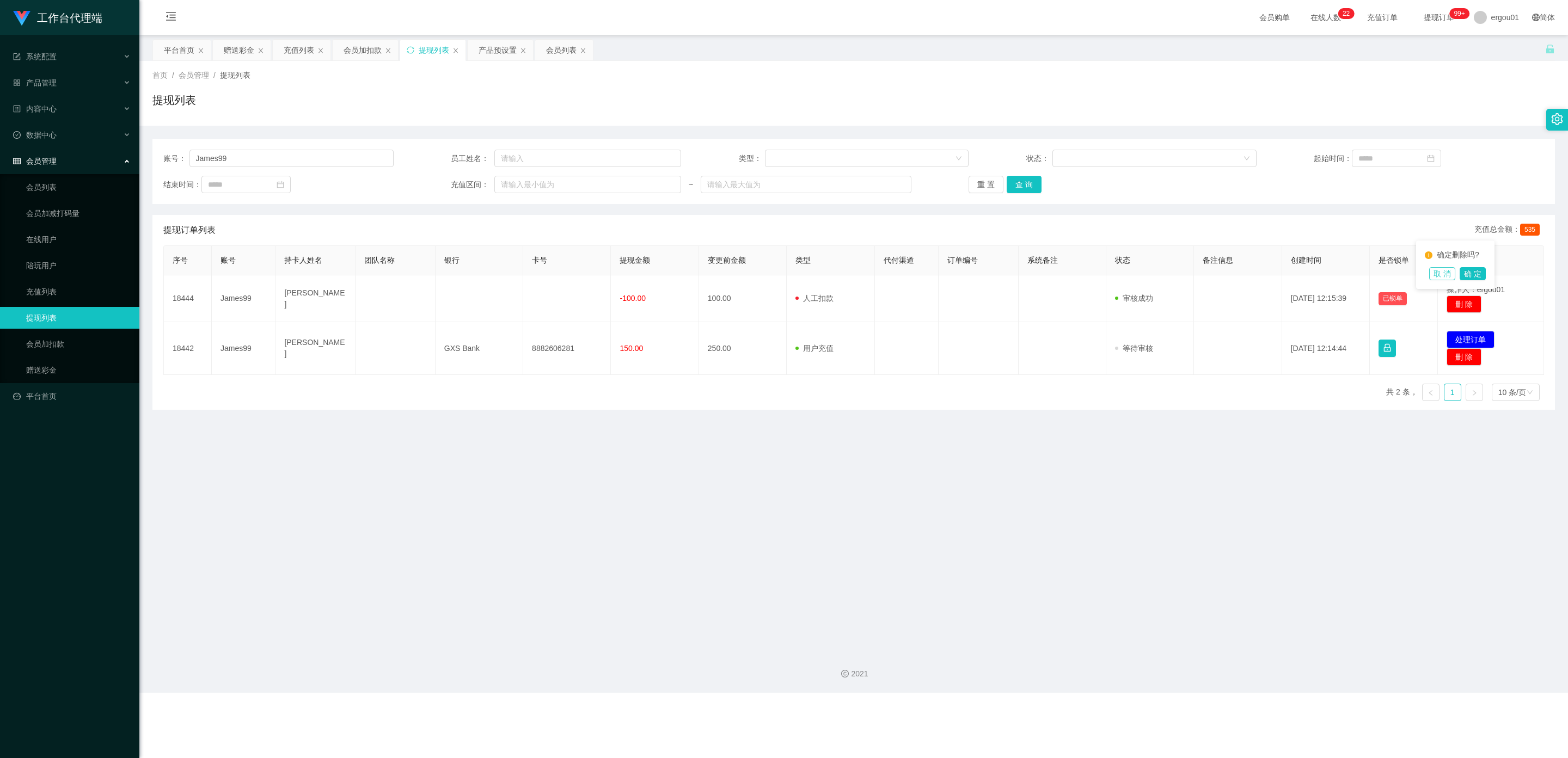
click at [556, 273] on button "取 消" at bounding box center [1442, 273] width 26 height 13
drag, startPoint x: 601, startPoint y: 417, endPoint x: 647, endPoint y: 375, distance: 62.3
click at [556, 416] on main "关闭左侧 关闭右侧 关闭其它 刷新页面 平台首页 赠送彩金 充值列表 会员加扣款 提现列表 产品预设置 会员列表 首页 / 会员管理 / 提现列表 / 提现列…" at bounding box center [853, 338] width 1429 height 607
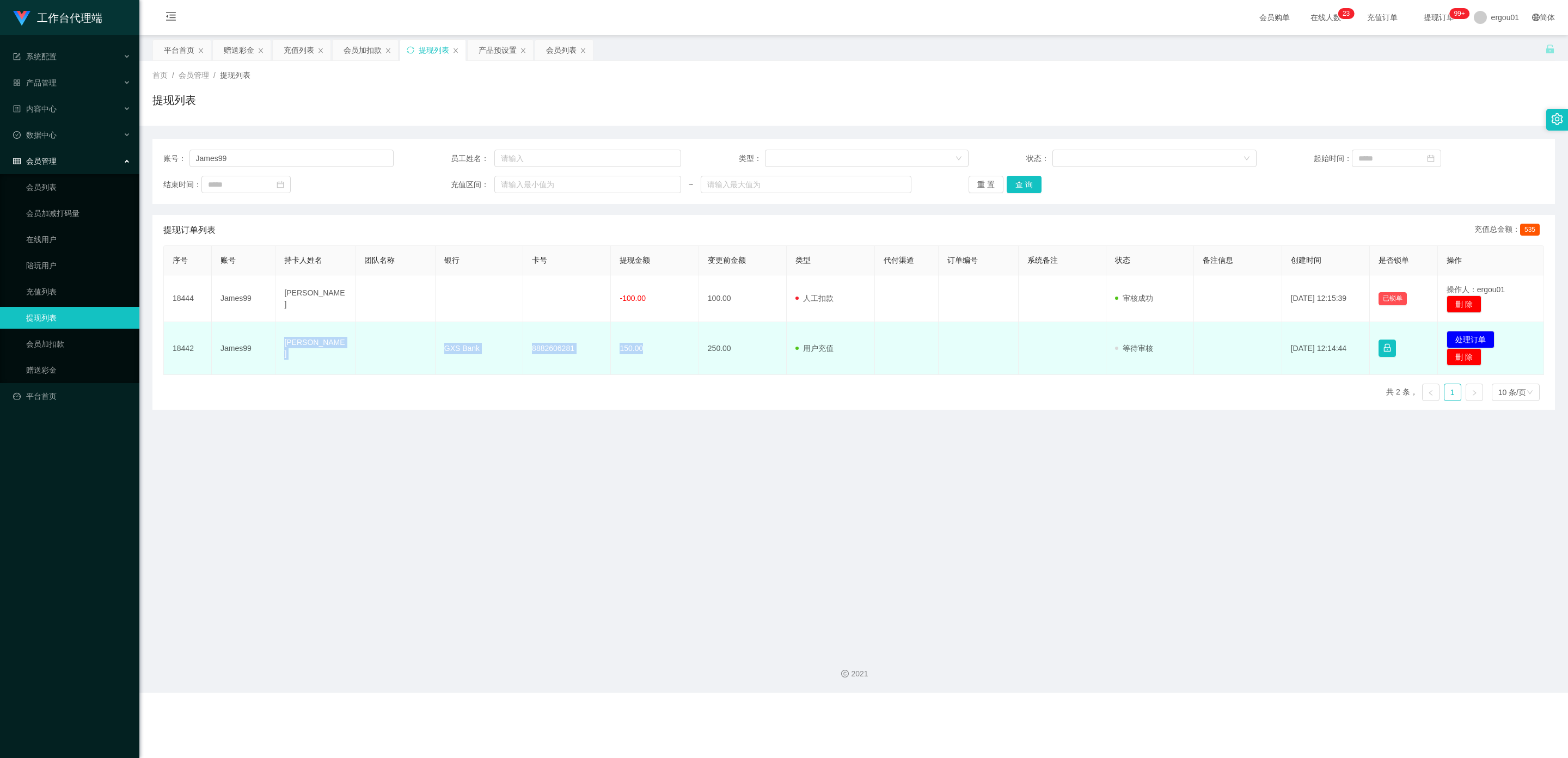
drag, startPoint x: 647, startPoint y: 353, endPoint x: 284, endPoint y: 352, distance: 363.0
click at [284, 352] on tr "18442 James99 PANG SENG HUA GXS Bank 8882606281 150.00 250.00 用户充值 人工扣款 审核驳回 审核…" at bounding box center [853, 349] width 1380 height 53
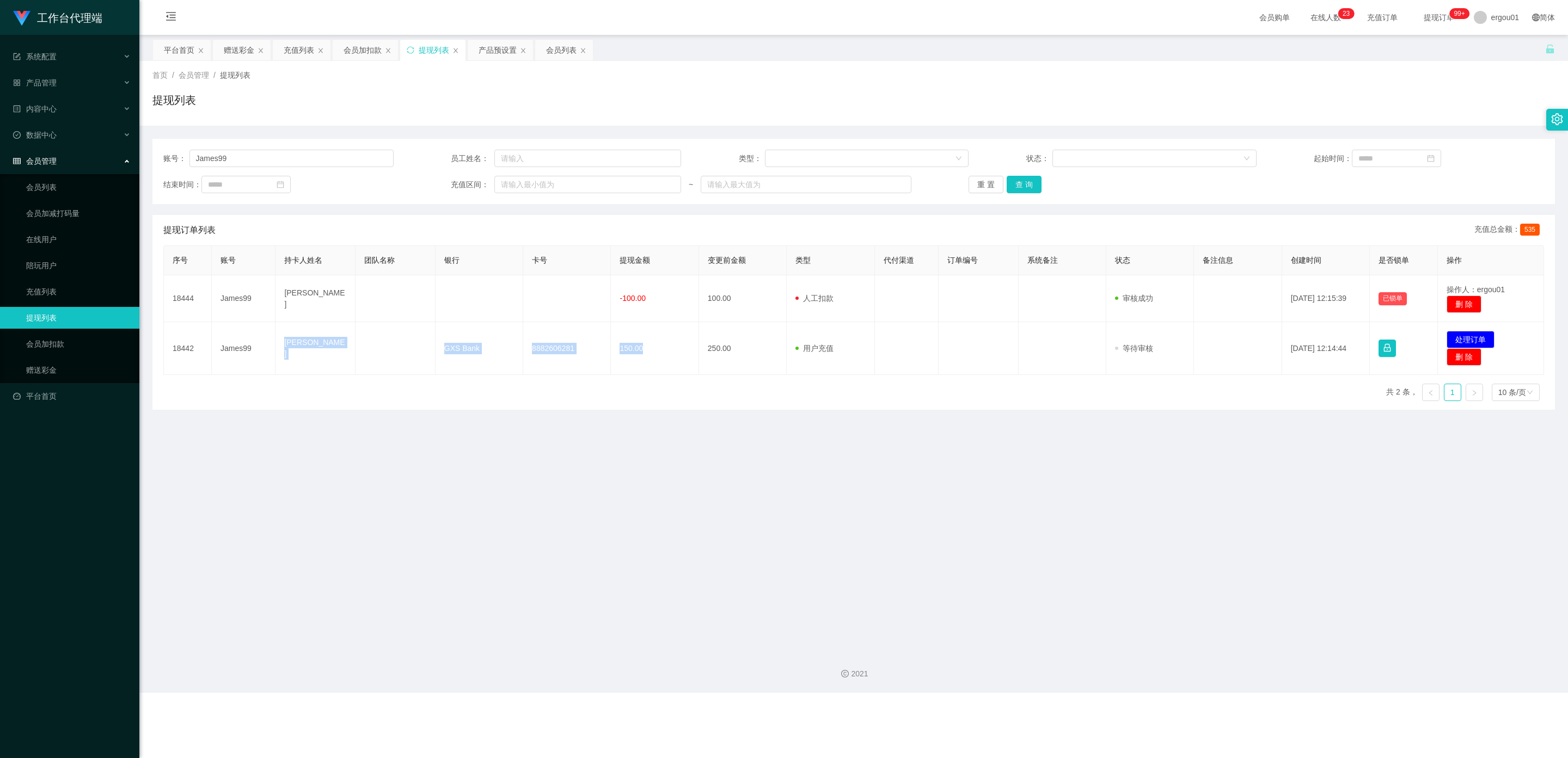
copy tr "PANG SENG HUA GXS Bank 8882606281 150.00"
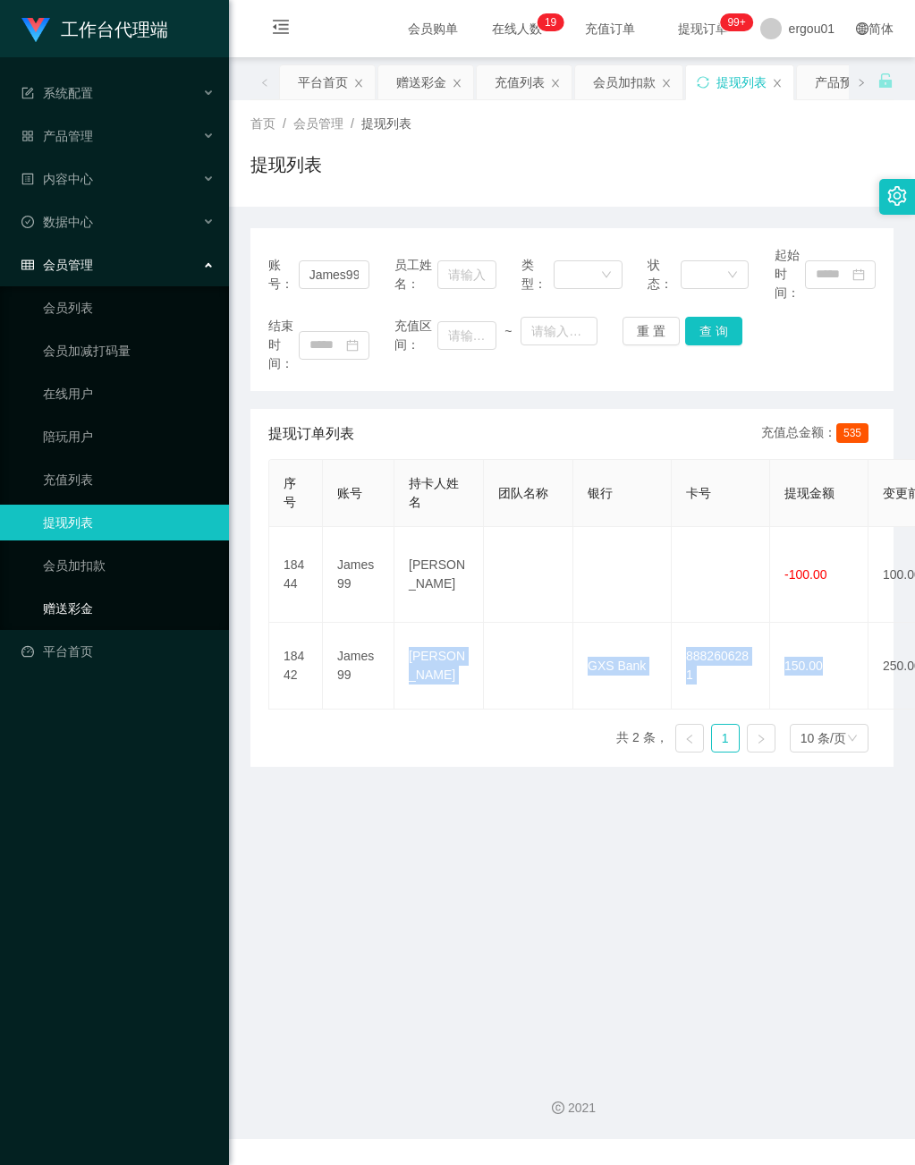
click at [75, 590] on link "赠送彩金" at bounding box center [129, 608] width 172 height 36
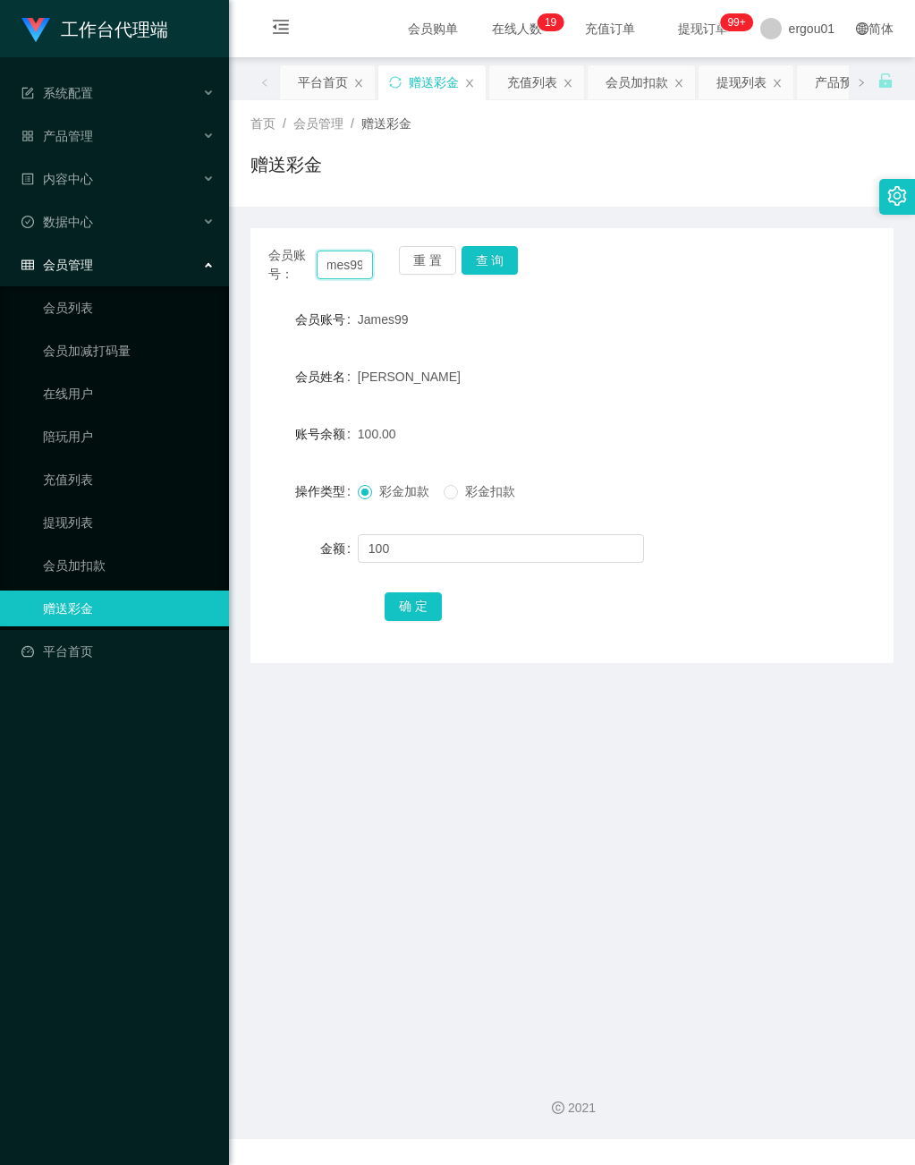
drag, startPoint x: 323, startPoint y: 261, endPoint x: 642, endPoint y: 349, distance: 331.1
click at [642, 343] on div "会员账号： James99 重 置 查 询 会员账号 James99 会员姓名 [PERSON_NAME] 账号余额 100.00 操作类型 彩金加款 彩金扣…" at bounding box center [571, 445] width 643 height 435
paste input "81781394"
click at [496, 255] on button "查 询" at bounding box center [490, 260] width 57 height 29
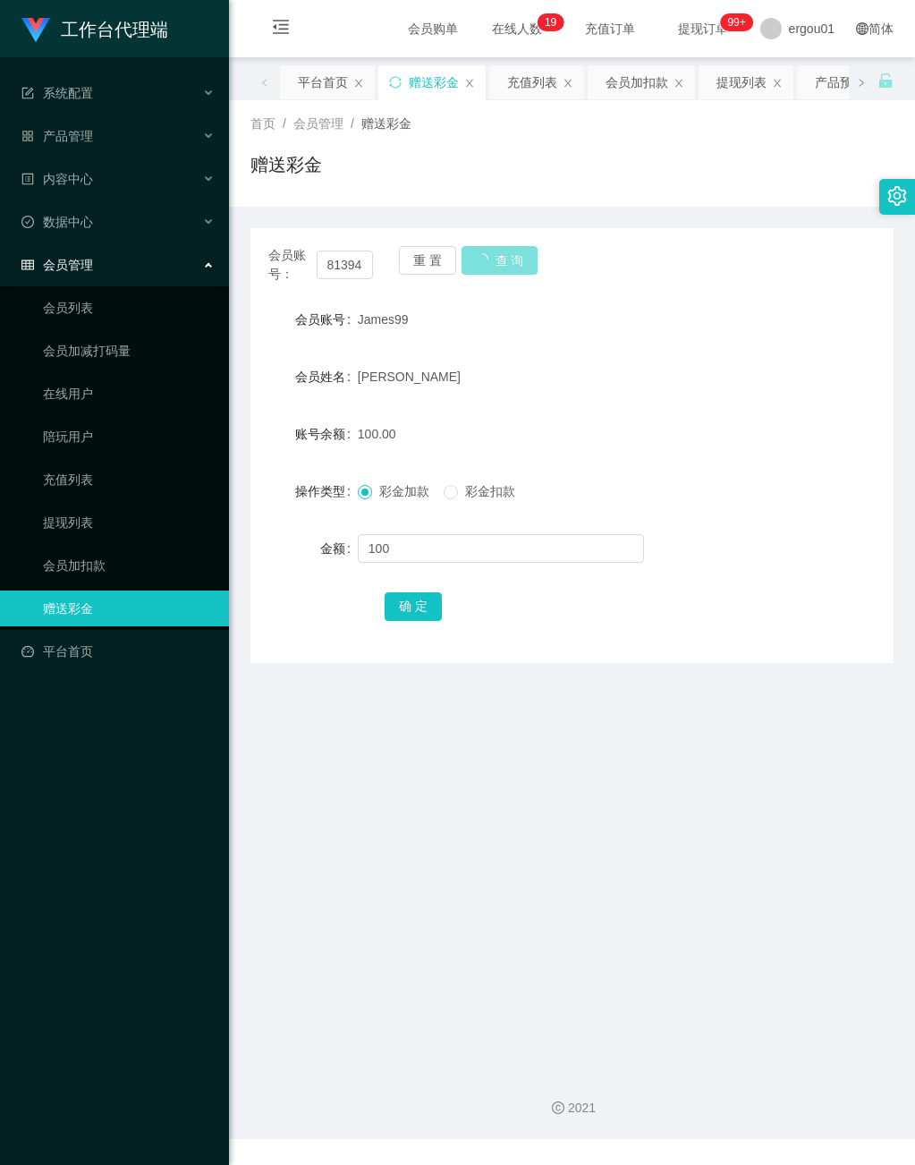
scroll to position [0, 0]
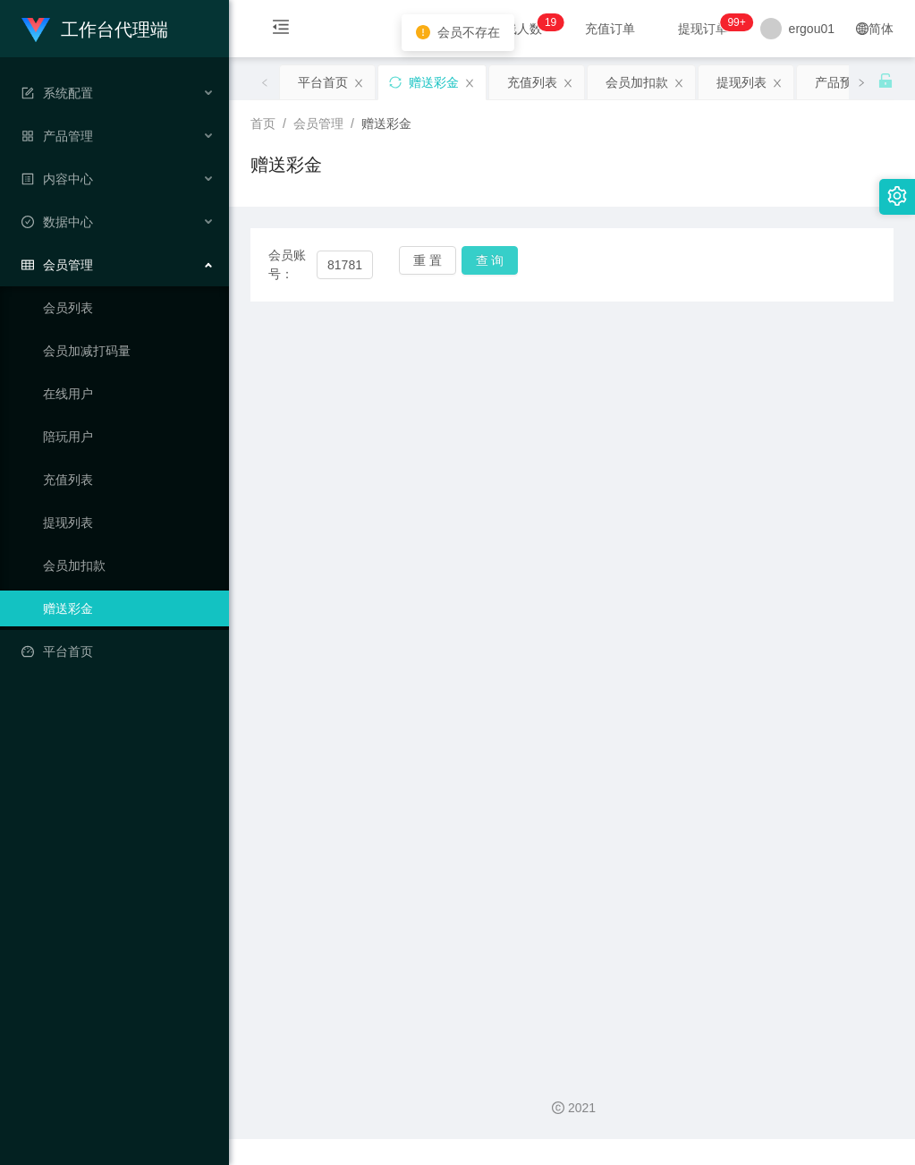
click at [496, 260] on button "查 询" at bounding box center [490, 260] width 57 height 29
click at [333, 260] on input "81781394" at bounding box center [344, 264] width 55 height 29
drag, startPoint x: 312, startPoint y: 263, endPoint x: 502, endPoint y: 343, distance: 206.0
click at [502, 343] on main "关闭左侧 关闭右侧 关闭其它 刷新页面 平台首页 赠送彩金 充值列表 会员加扣款 提现列表 产品预设置 会员列表 首页 / 会员管理 / 赠送彩金 / 赠送彩…" at bounding box center [572, 556] width 686 height 998
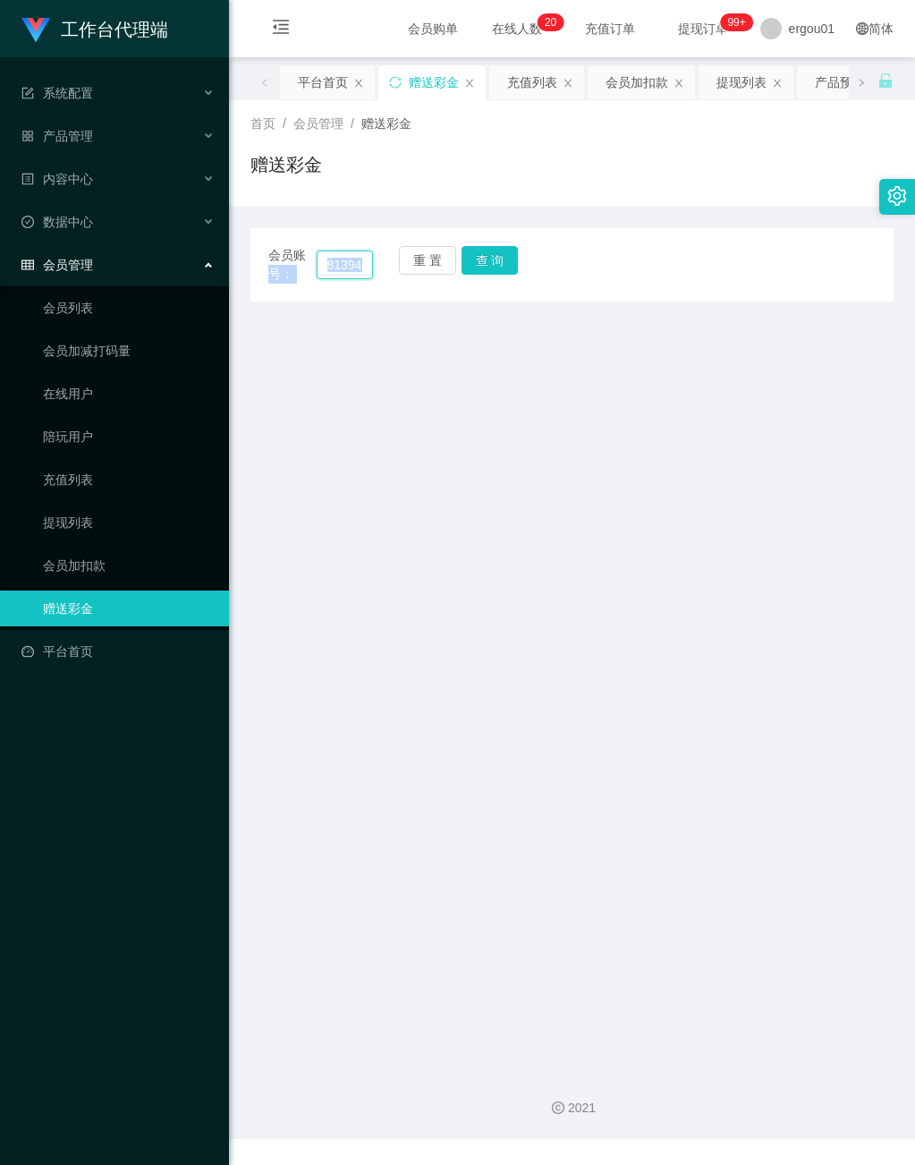
click at [349, 268] on input "81781394" at bounding box center [344, 264] width 55 height 29
drag, startPoint x: 312, startPoint y: 258, endPoint x: 411, endPoint y: 285, distance: 102.2
click at [419, 291] on div "会员账号： 81781394 重 置 查 询 会员账号 James99 会员姓名 [PERSON_NAME] 账号余额 100.00 操作类型 彩金加款 彩金…" at bounding box center [571, 264] width 643 height 73
click at [341, 256] on input "81781394" at bounding box center [344, 264] width 55 height 29
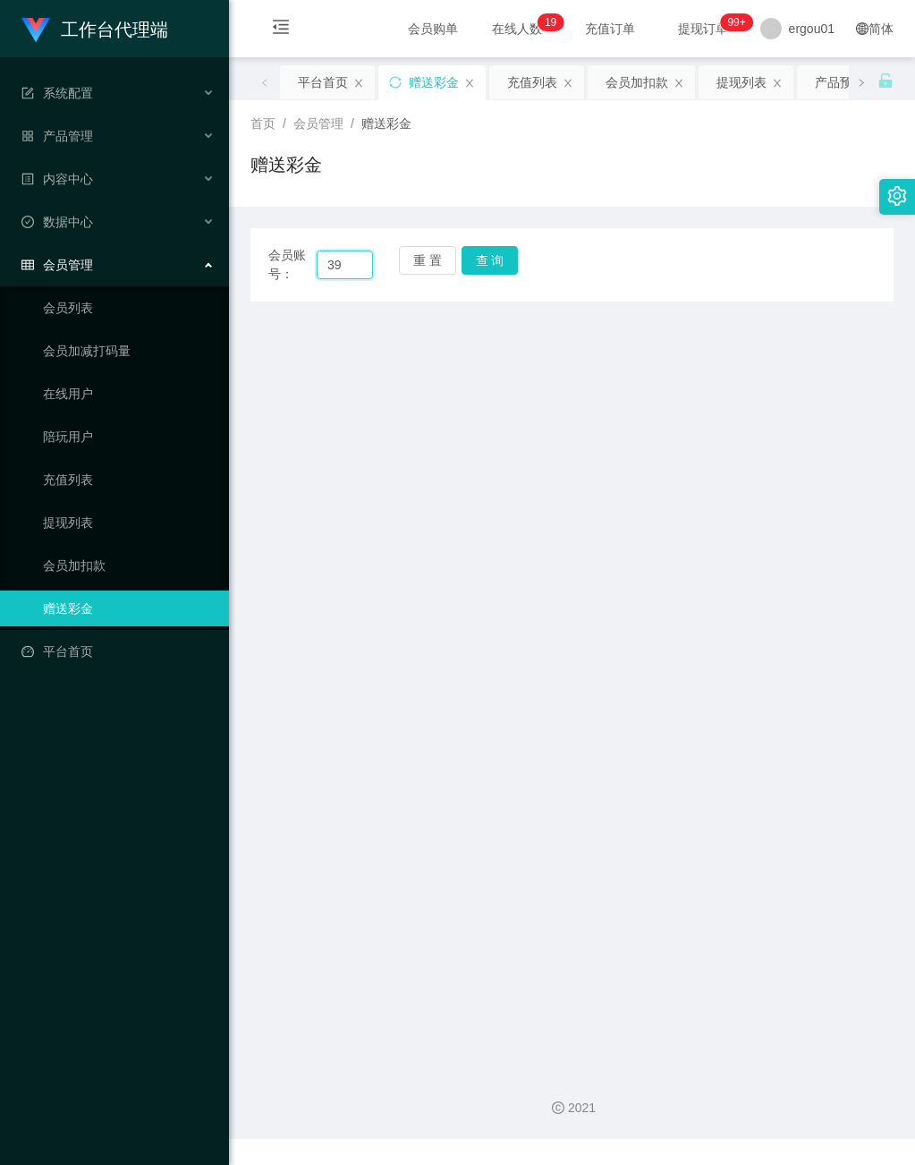
type input "3"
click at [357, 267] on input "text" at bounding box center [344, 264] width 55 height 29
paste input "zhangyaowen110909"
type input "zhangyaowen110909"
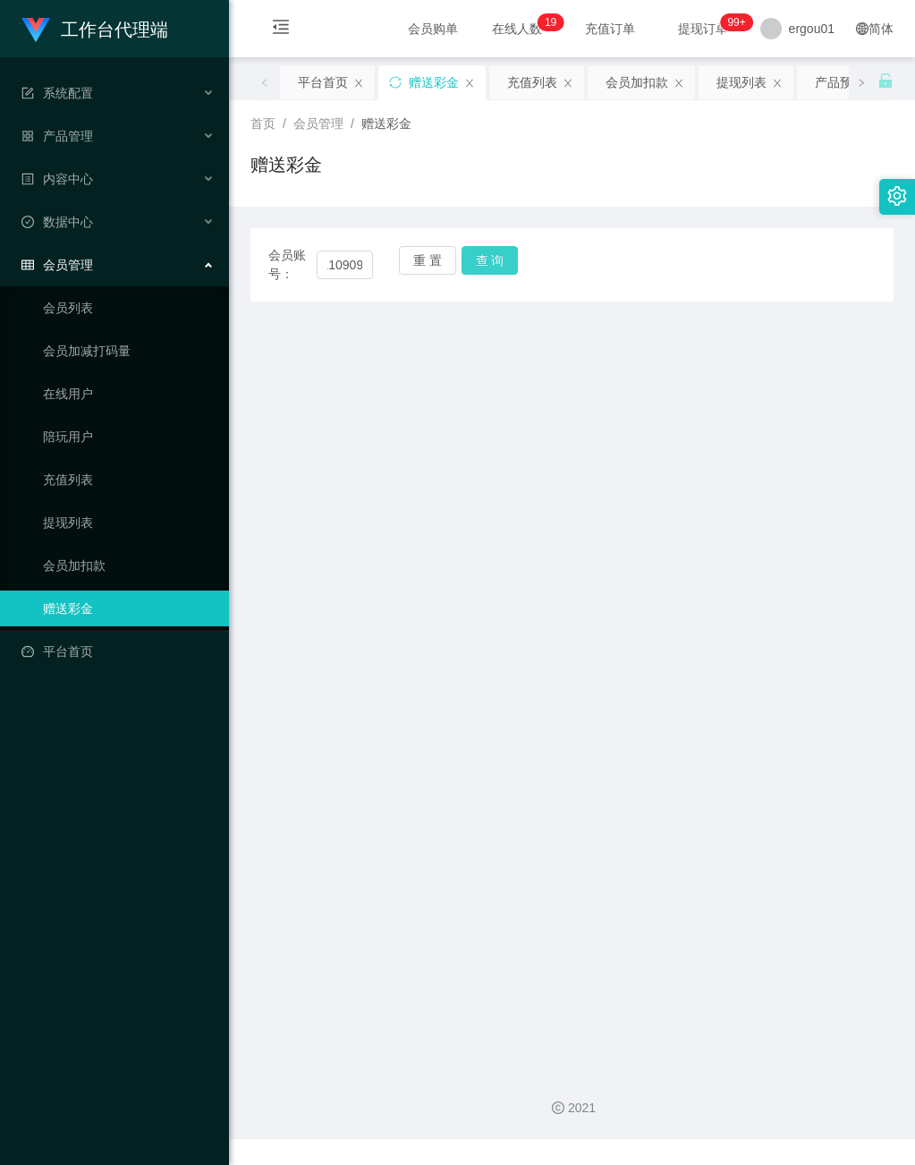
click at [491, 258] on button "查 询" at bounding box center [490, 260] width 57 height 29
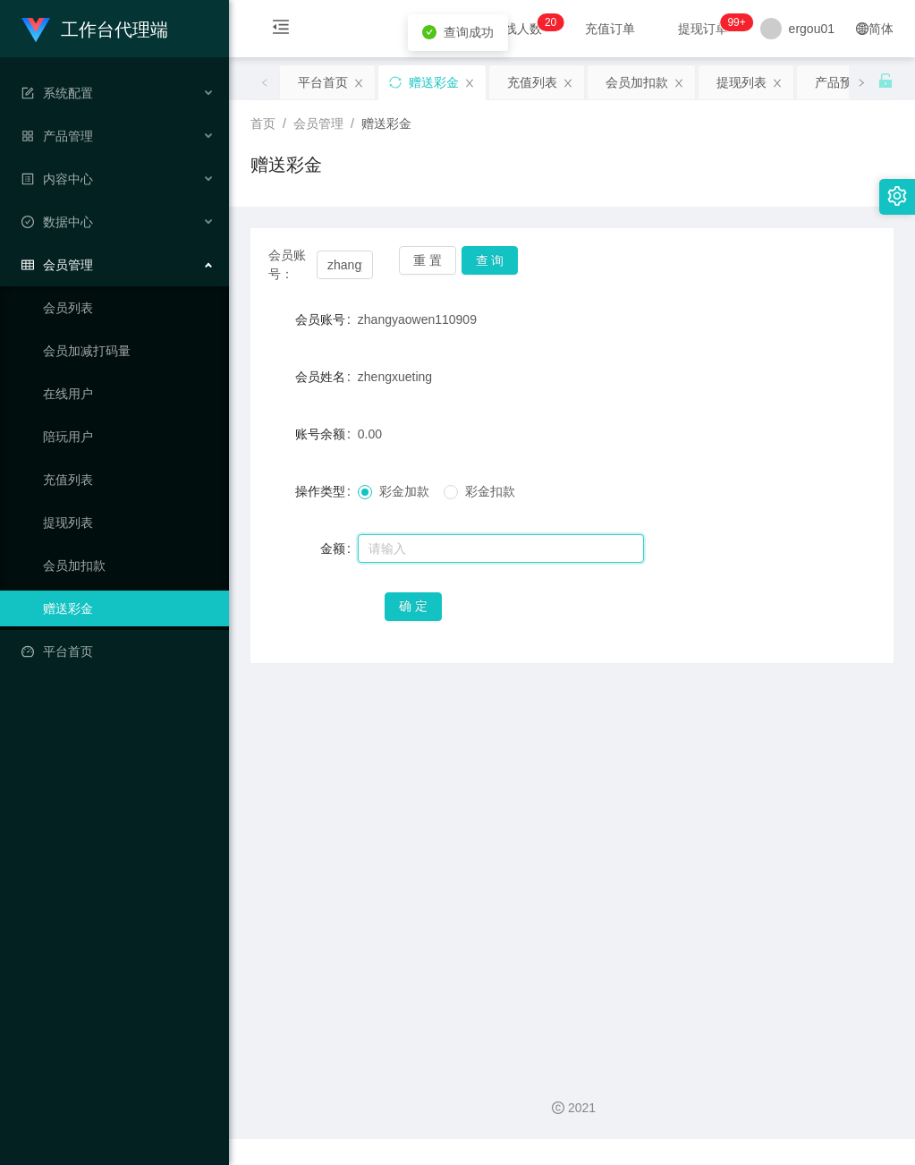
click at [403, 546] on input "text" at bounding box center [501, 548] width 286 height 29
type input "500"
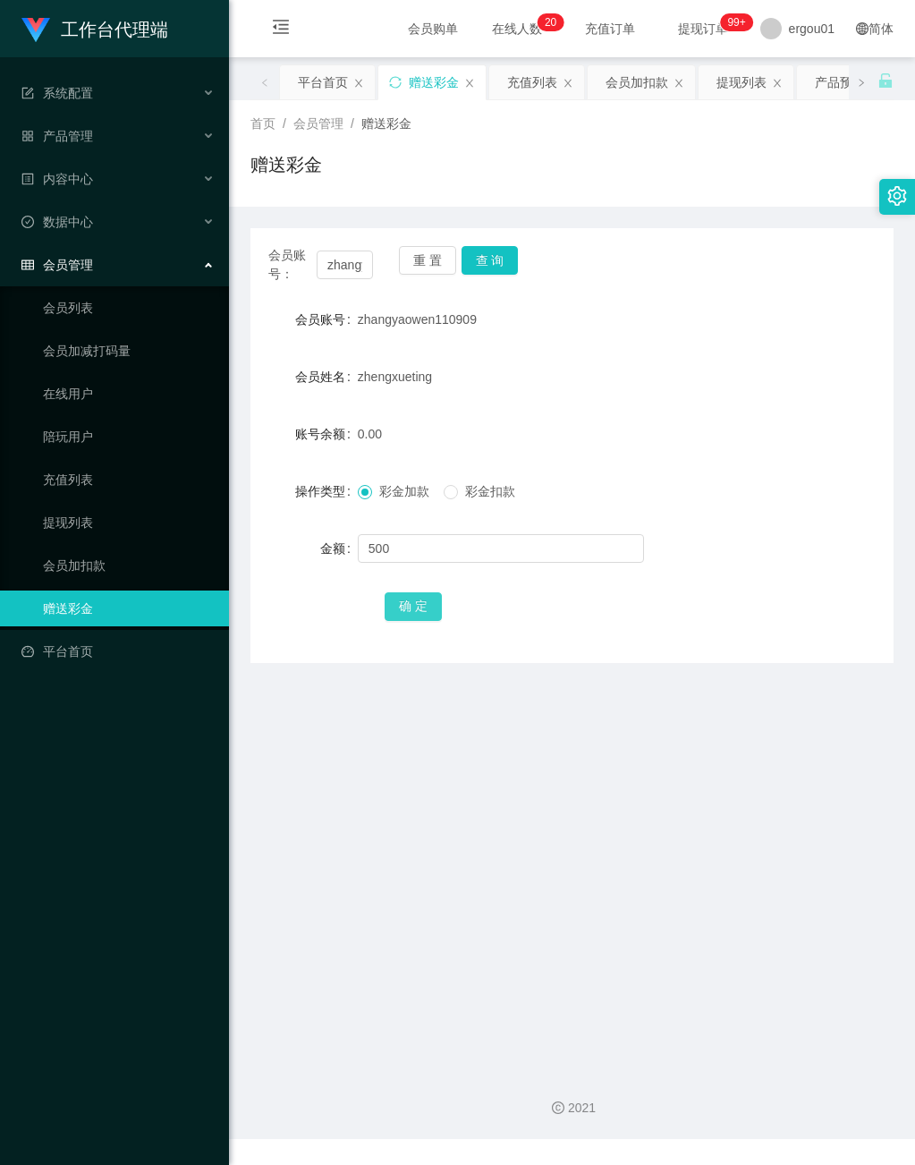
click at [416, 606] on button "确 定" at bounding box center [413, 606] width 57 height 29
drag, startPoint x: 326, startPoint y: 264, endPoint x: 550, endPoint y: 352, distance: 241.3
click at [550, 347] on div "会员账号： zhangyaowen110909 重 置 查 询 会员账号 zhangyaowen110909 会员姓名 zhengxueting 账号余额 5…" at bounding box center [571, 445] width 643 height 435
paste input "86701812"
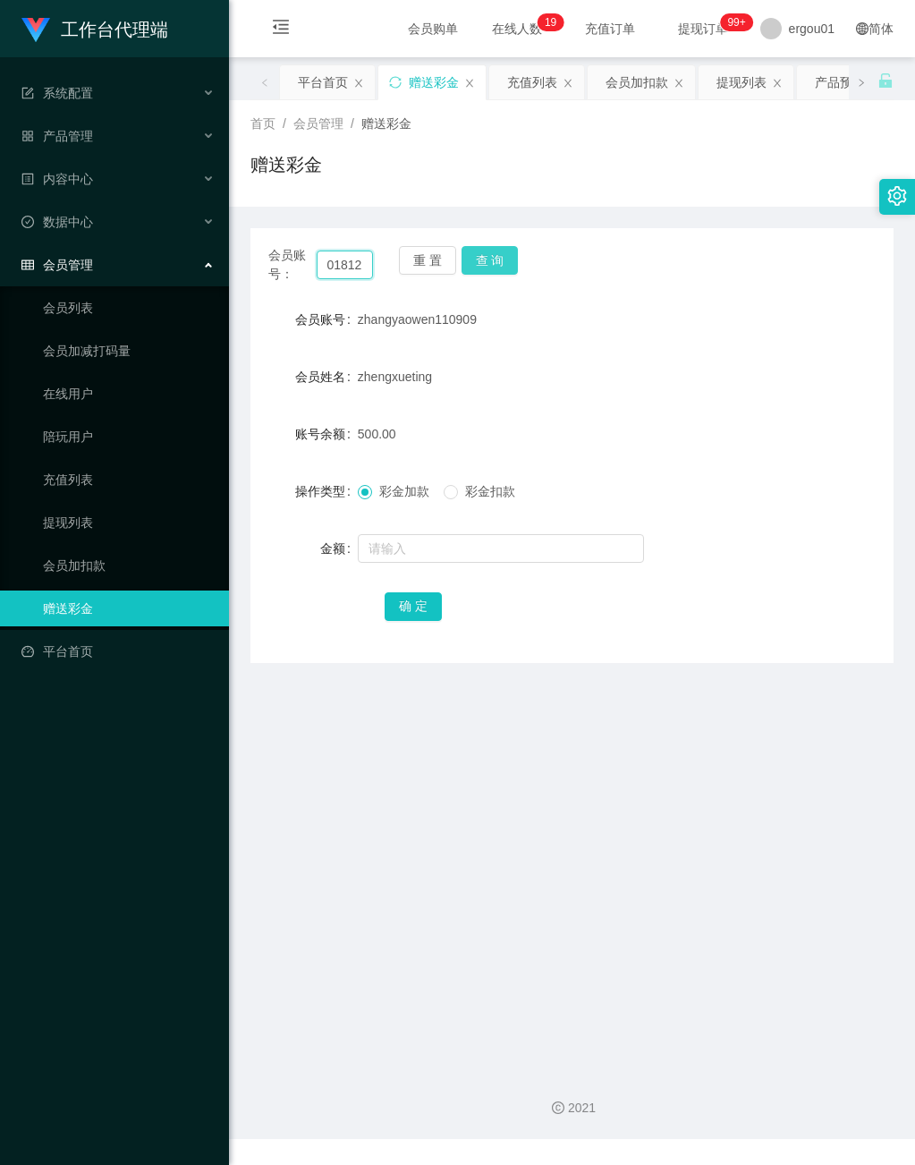
type input "86701812"
drag, startPoint x: 489, startPoint y: 260, endPoint x: 488, endPoint y: 357, distance: 96.6
click at [489, 260] on button "查 询" at bounding box center [490, 260] width 57 height 29
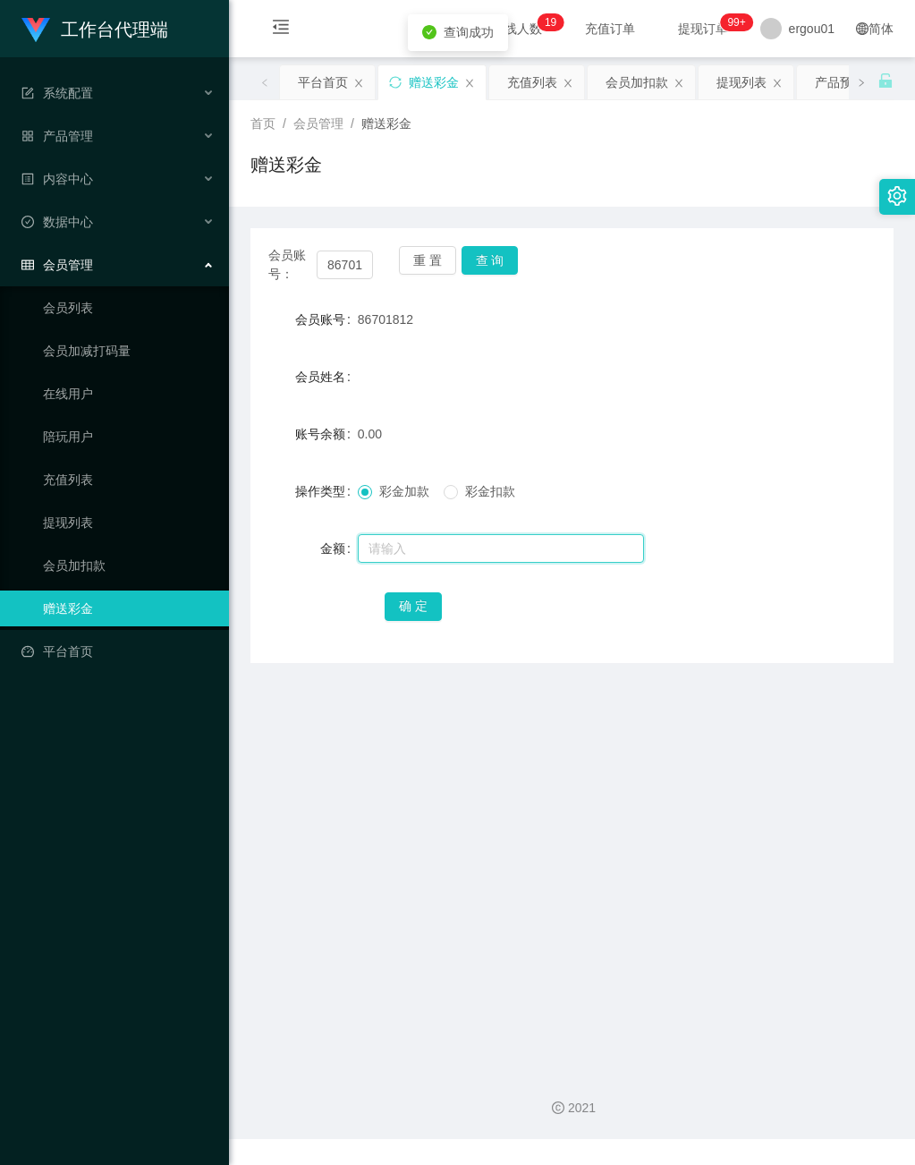
click at [403, 555] on input "text" at bounding box center [501, 548] width 286 height 29
type input "100"
drag, startPoint x: 429, startPoint y: 601, endPoint x: 502, endPoint y: 620, distance: 74.8
click at [428, 601] on button "确 定" at bounding box center [413, 606] width 57 height 29
click at [81, 291] on link "会员列表" at bounding box center [129, 308] width 172 height 36
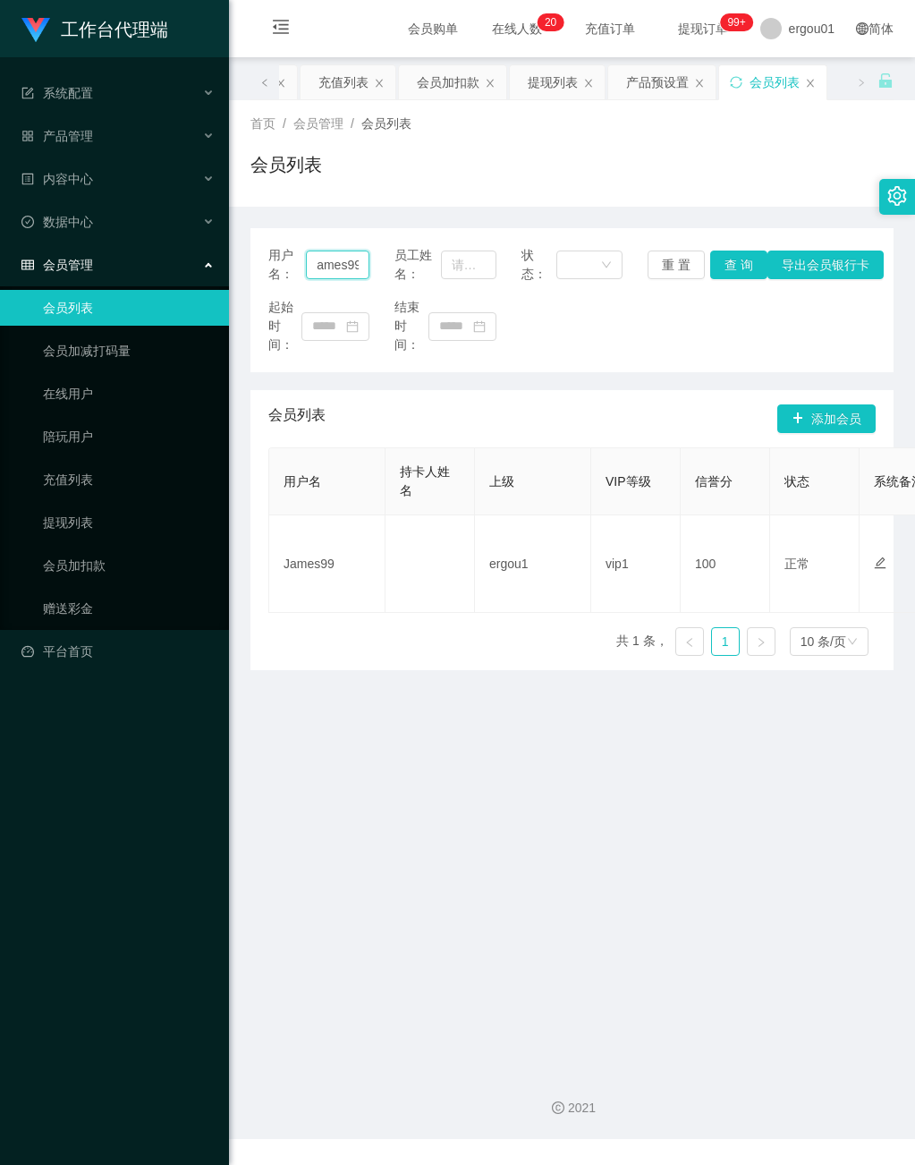
drag, startPoint x: 314, startPoint y: 264, endPoint x: 527, endPoint y: 275, distance: 213.1
click at [527, 272] on div "用户名： James99 员工姓名： 状态： 重 置 查 询 导出会员银行卡" at bounding box center [571, 265] width 607 height 38
paste input "86701812"
type input "86701812"
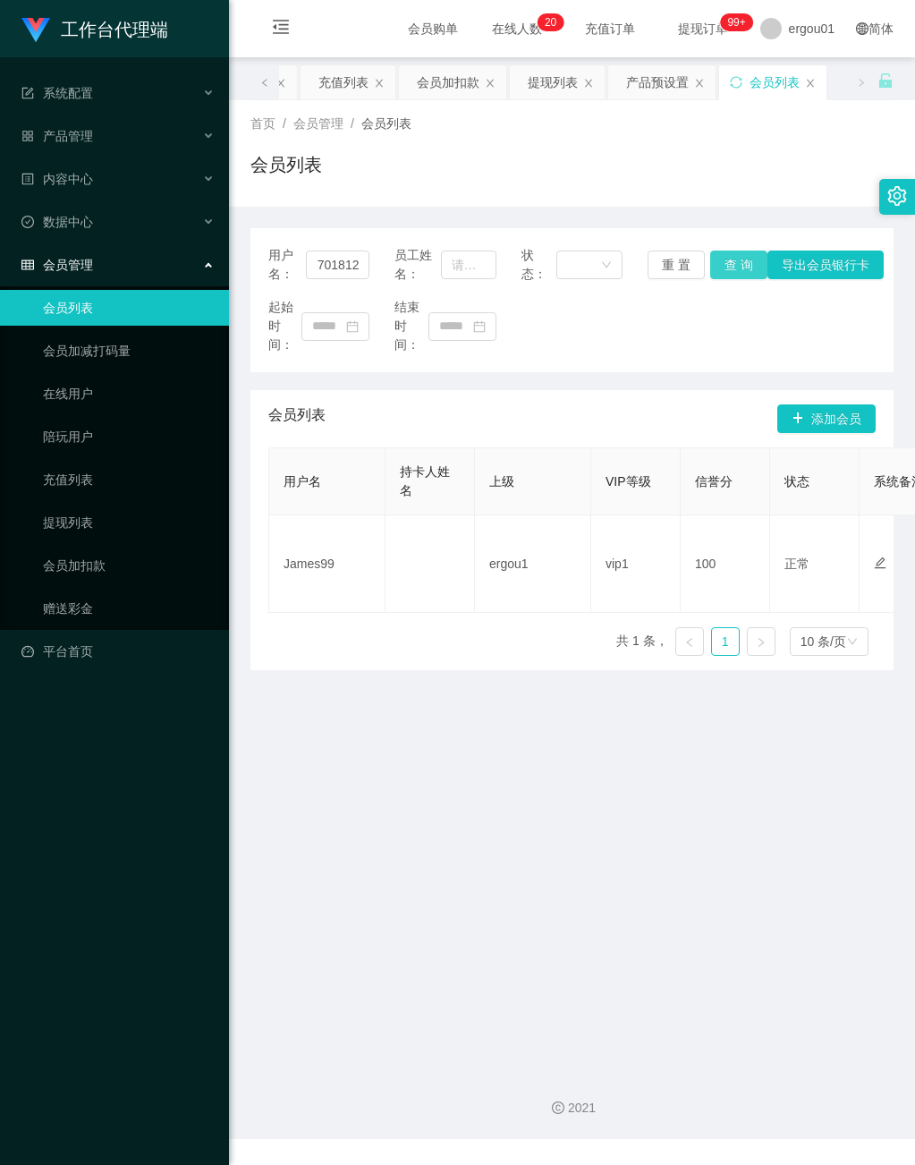
click at [739, 268] on button "查 询" at bounding box center [738, 264] width 57 height 29
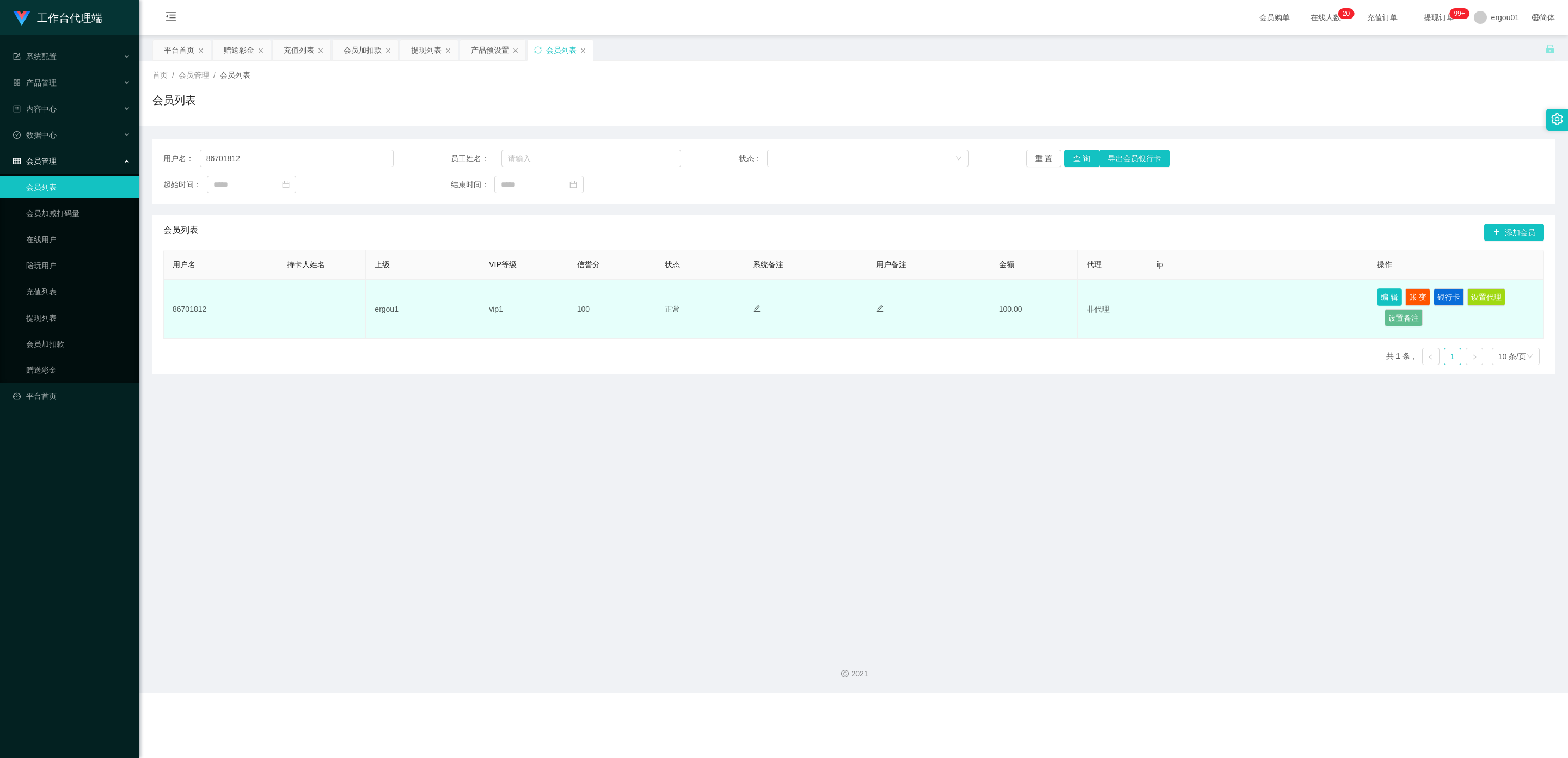
click at [556, 296] on button "编 辑" at bounding box center [1389, 297] width 25 height 18
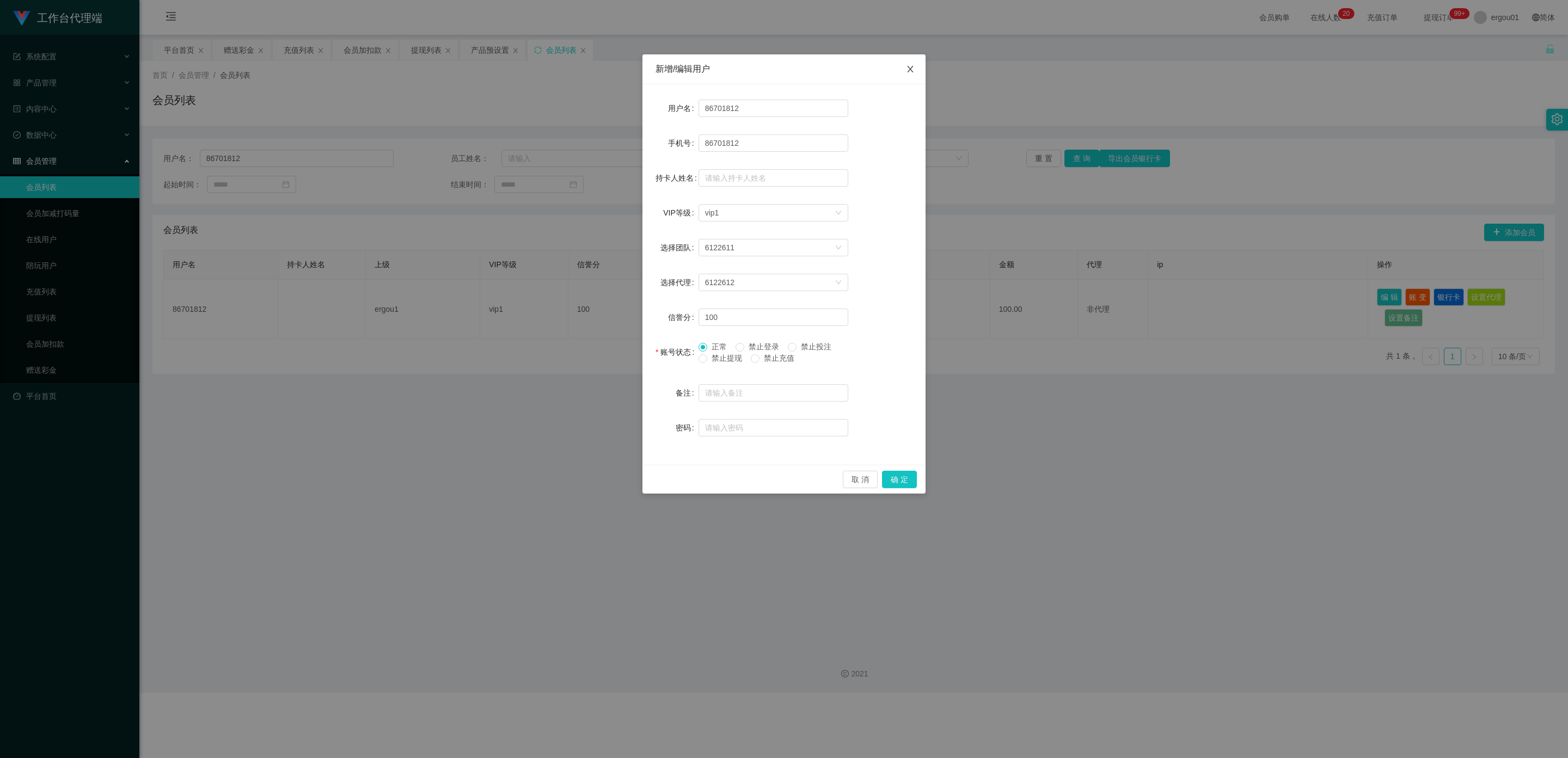
click at [556, 64] on span "Close" at bounding box center [910, 69] width 30 height 30
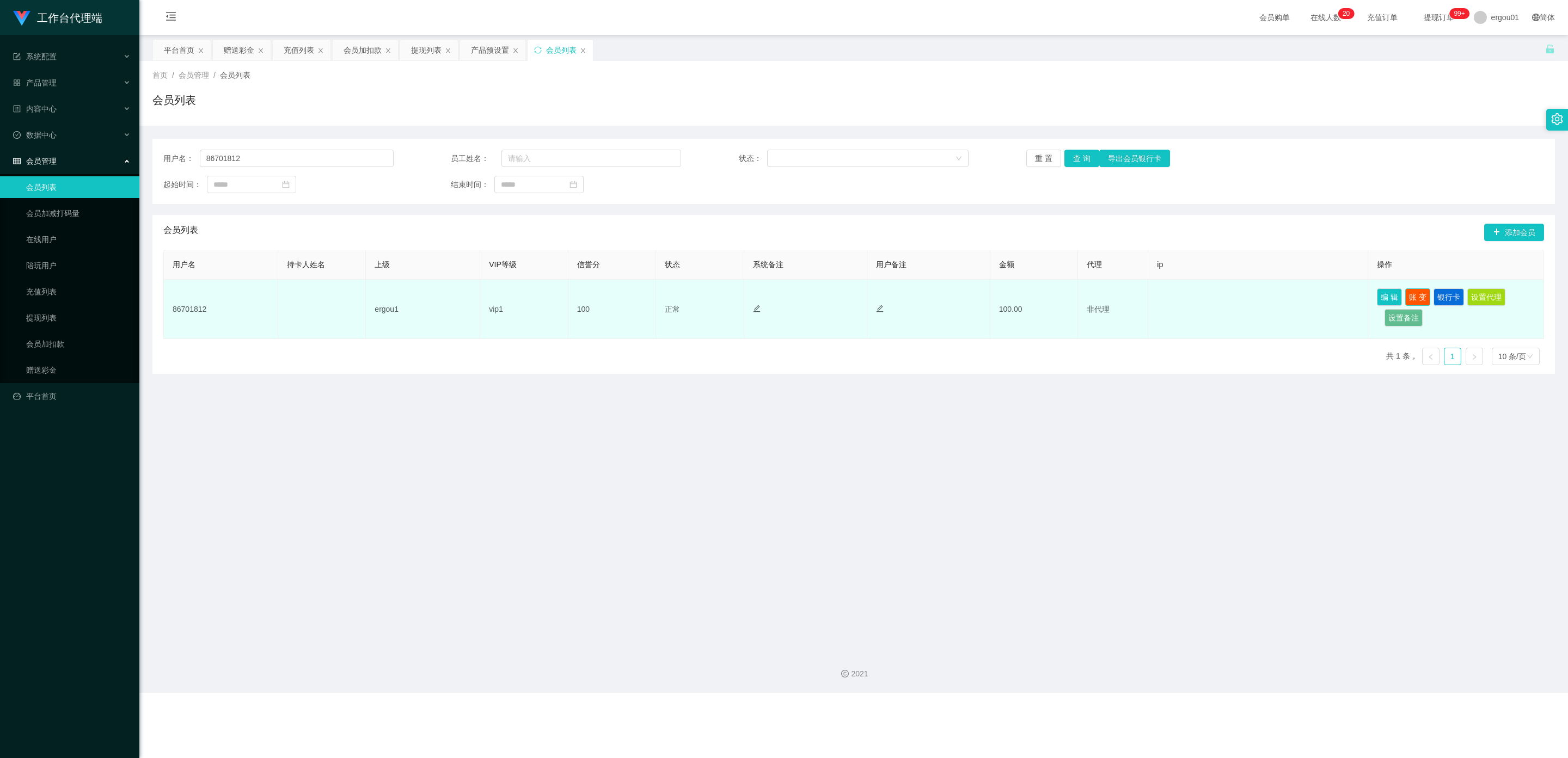
click at [556, 291] on button "账 变" at bounding box center [1418, 297] width 25 height 18
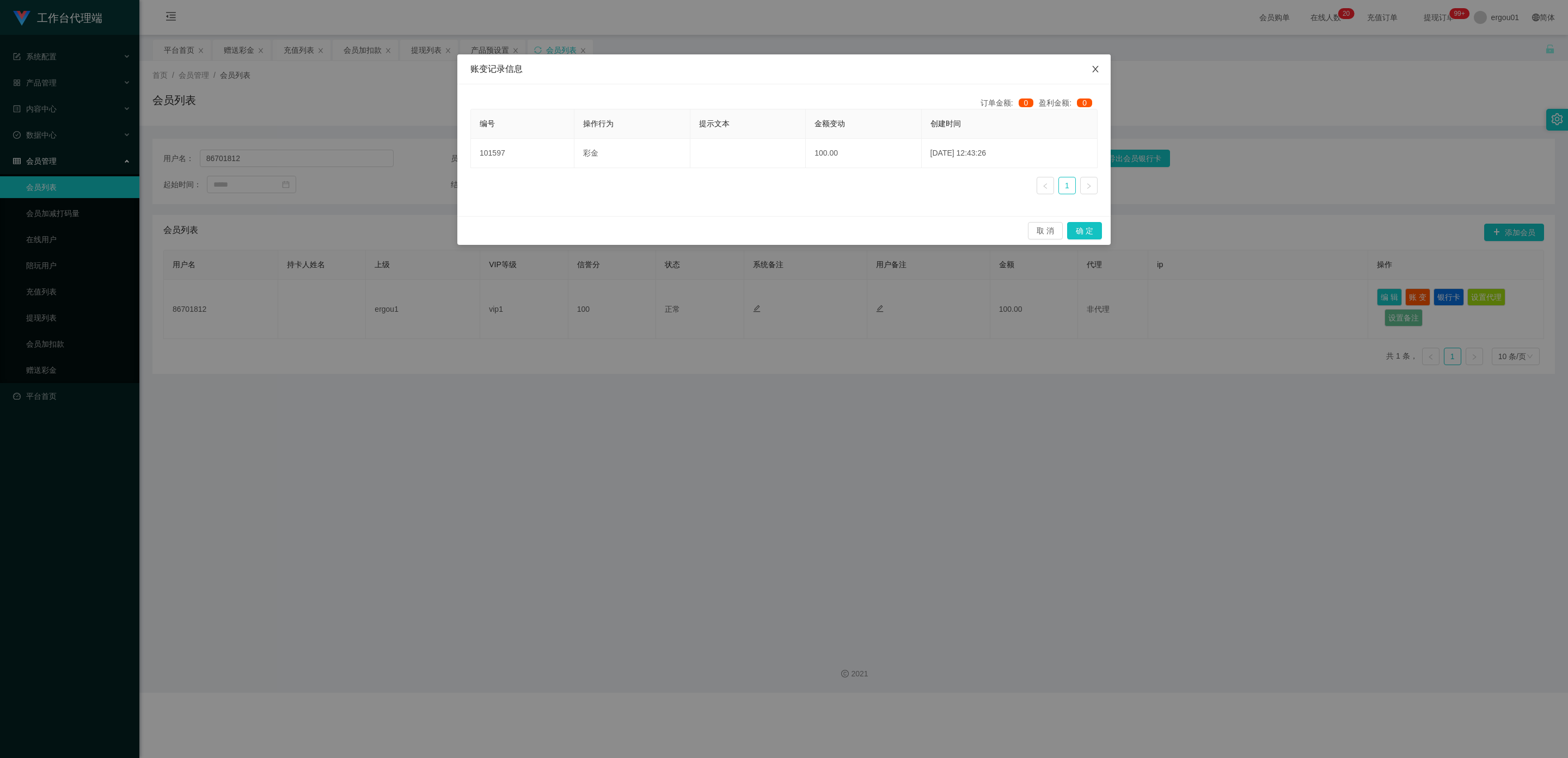
click at [556, 72] on span "Close" at bounding box center [1096, 69] width 30 height 30
